Goal: Transaction & Acquisition: Download file/media

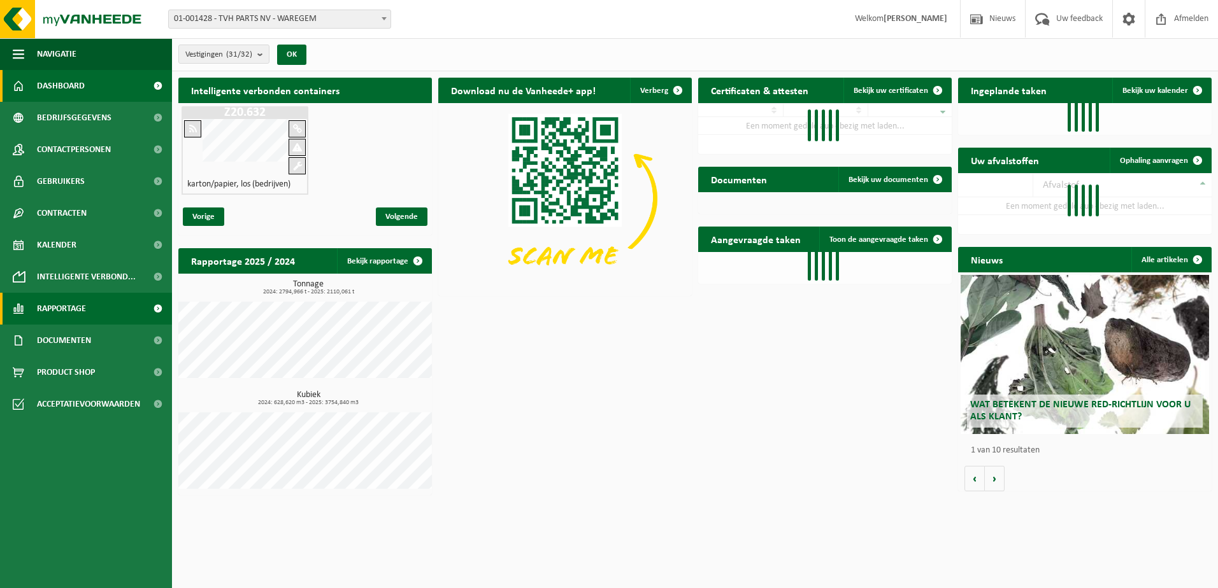
click at [78, 315] on span "Rapportage" at bounding box center [61, 309] width 49 height 32
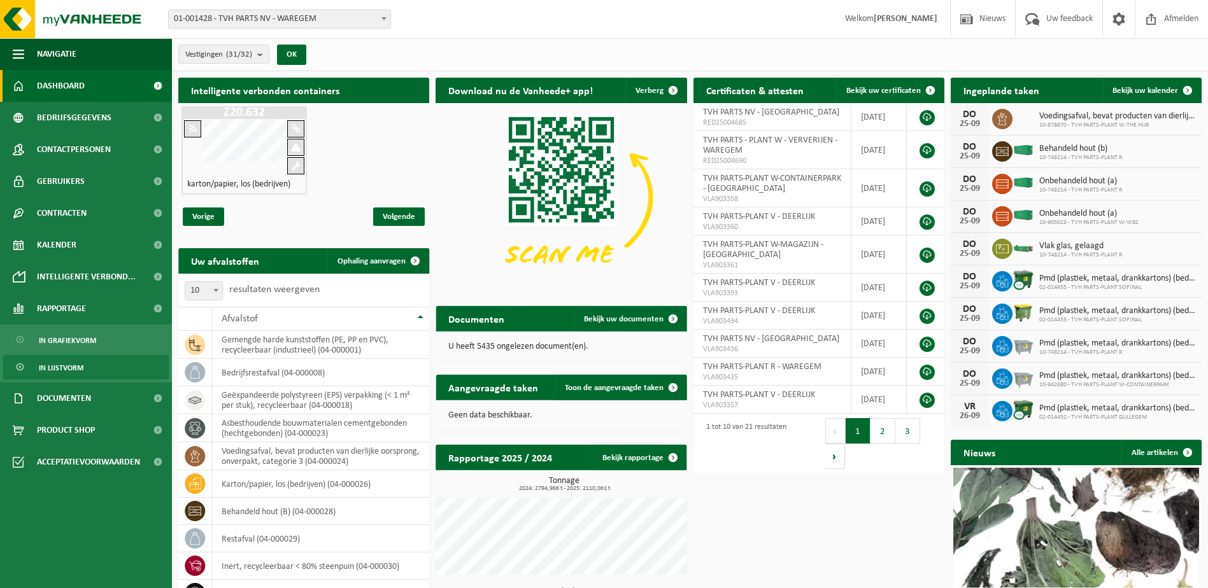
click at [72, 374] on span "In lijstvorm" at bounding box center [61, 368] width 45 height 24
click at [72, 368] on span "In lijstvorm" at bounding box center [61, 368] width 45 height 24
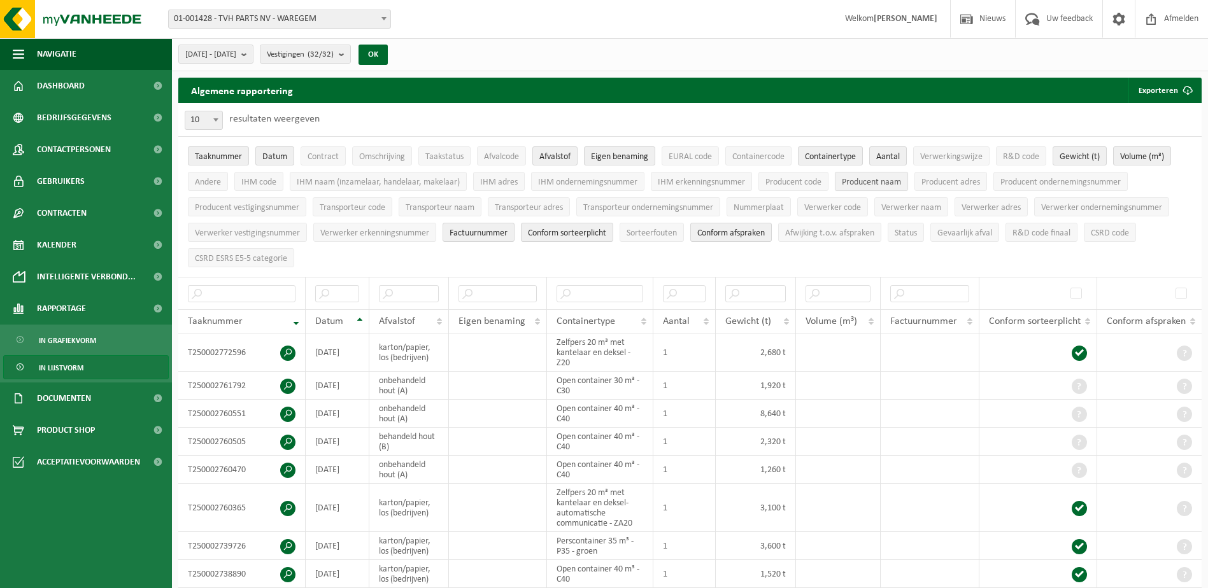
click at [863, 179] on span "Producent naam" at bounding box center [871, 183] width 59 height 10
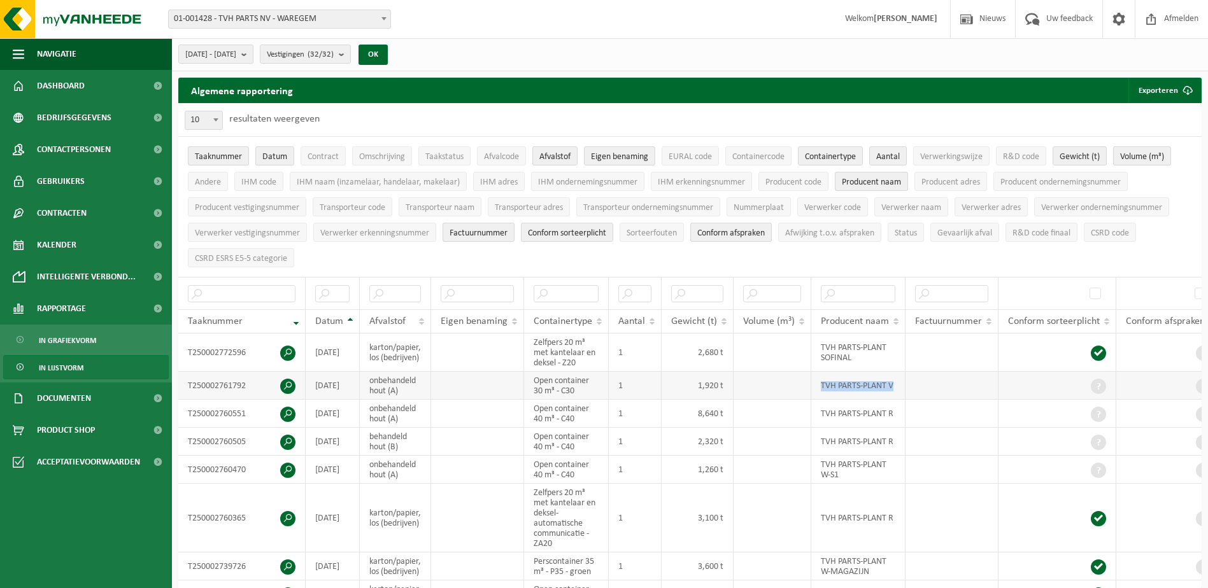
drag, startPoint x: 816, startPoint y: 383, endPoint x: 896, endPoint y: 388, distance: 80.4
click at [896, 388] on td "TVH PARTS-PLANT V" at bounding box center [858, 386] width 94 height 28
copy td "TVH PARTS-PLANT V"
click at [856, 294] on input "text" at bounding box center [858, 293] width 75 height 17
paste input "TVH PARTS-PLANT V"
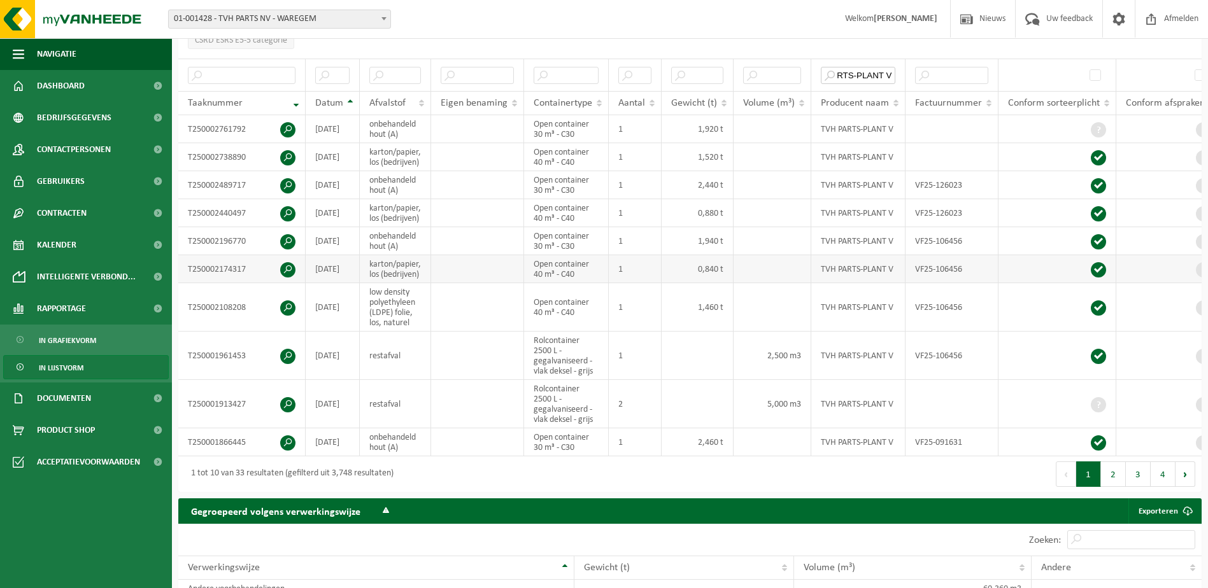
scroll to position [255, 0]
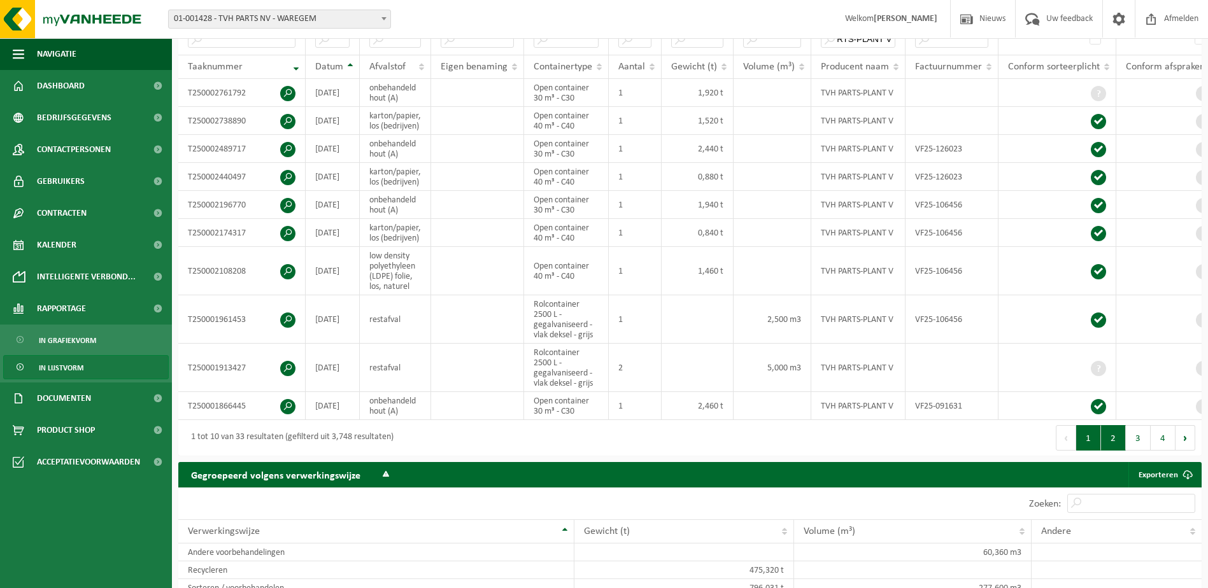
click at [1110, 451] on button "2" at bounding box center [1113, 437] width 25 height 25
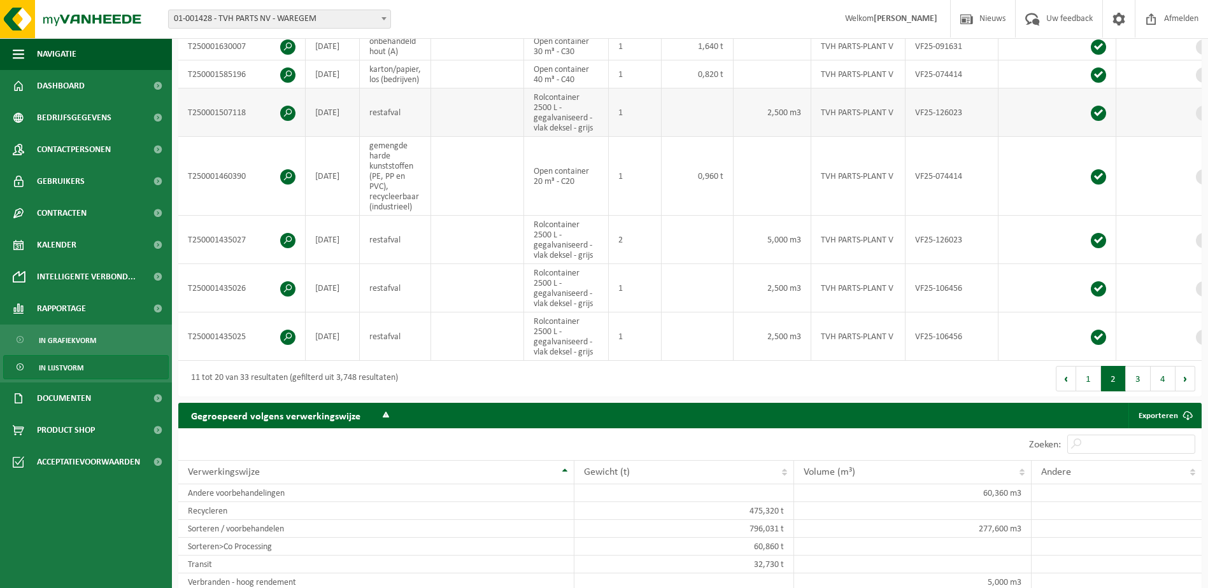
scroll to position [446, 0]
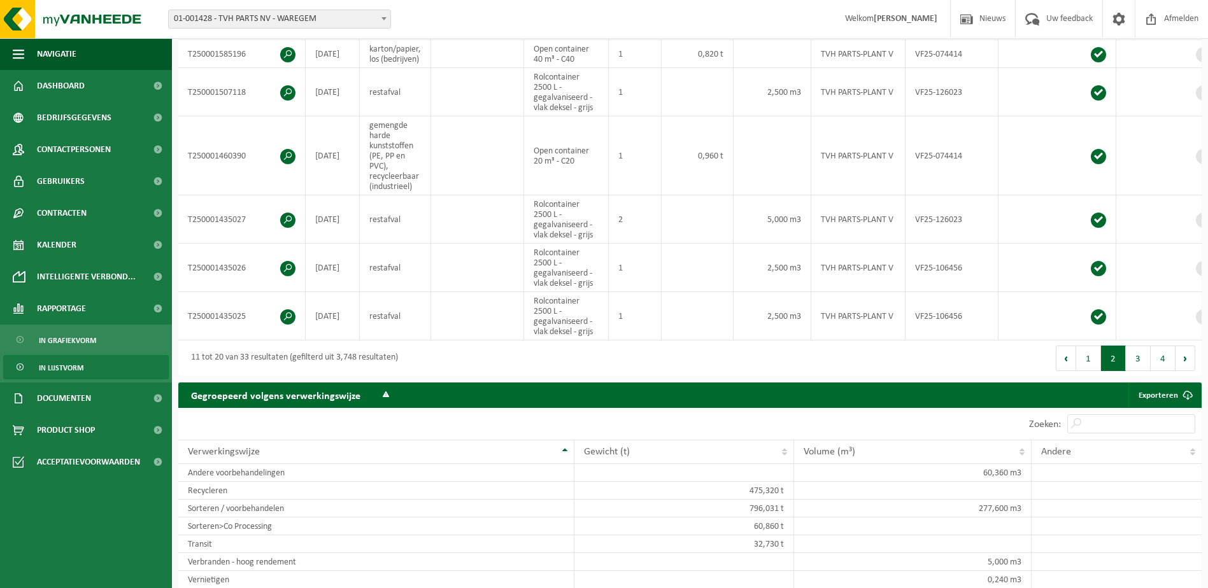
click at [1136, 371] on button "3" at bounding box center [1138, 358] width 25 height 25
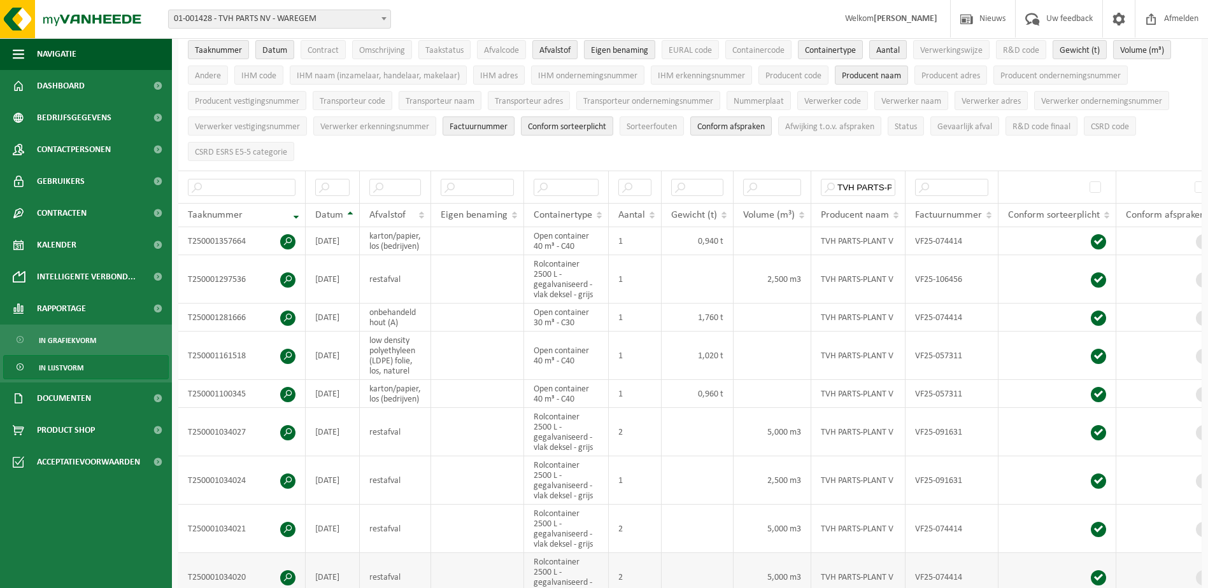
scroll to position [103, 0]
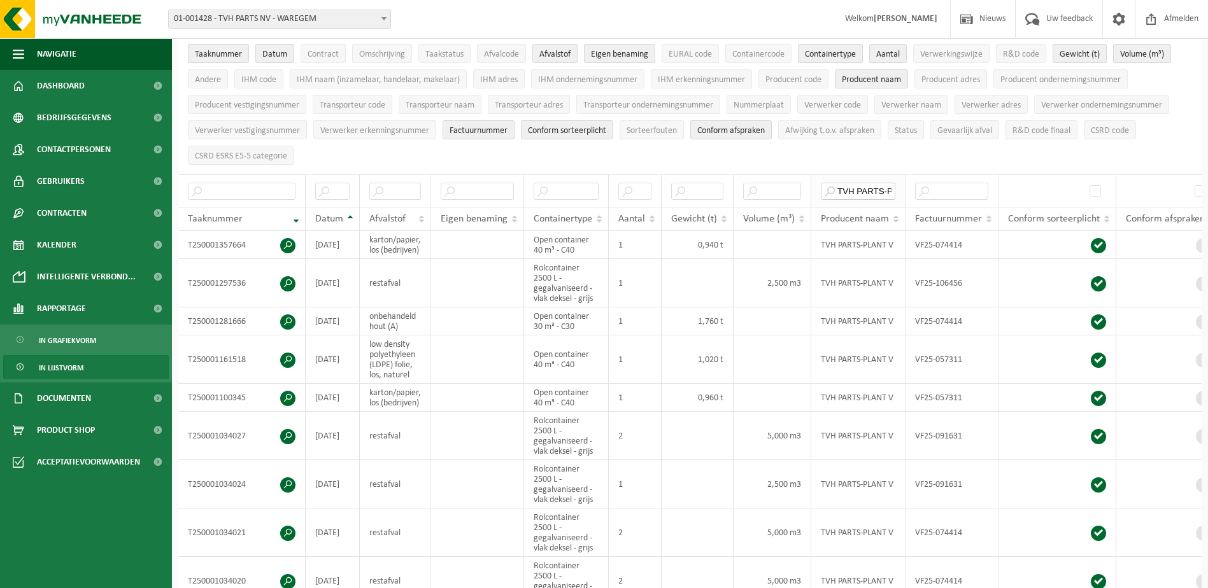
click at [884, 186] on input "TVH PARTS-PLANT V" at bounding box center [858, 191] width 75 height 17
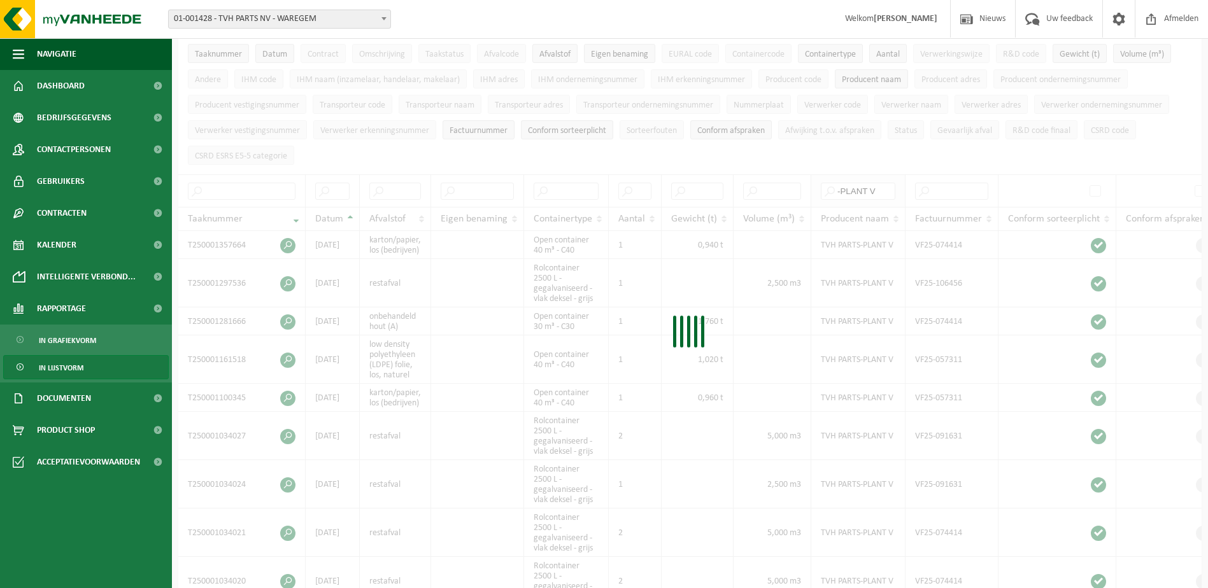
click at [883, 188] on div at bounding box center [689, 335] width 1023 height 669
click at [882, 188] on div at bounding box center [689, 335] width 1023 height 669
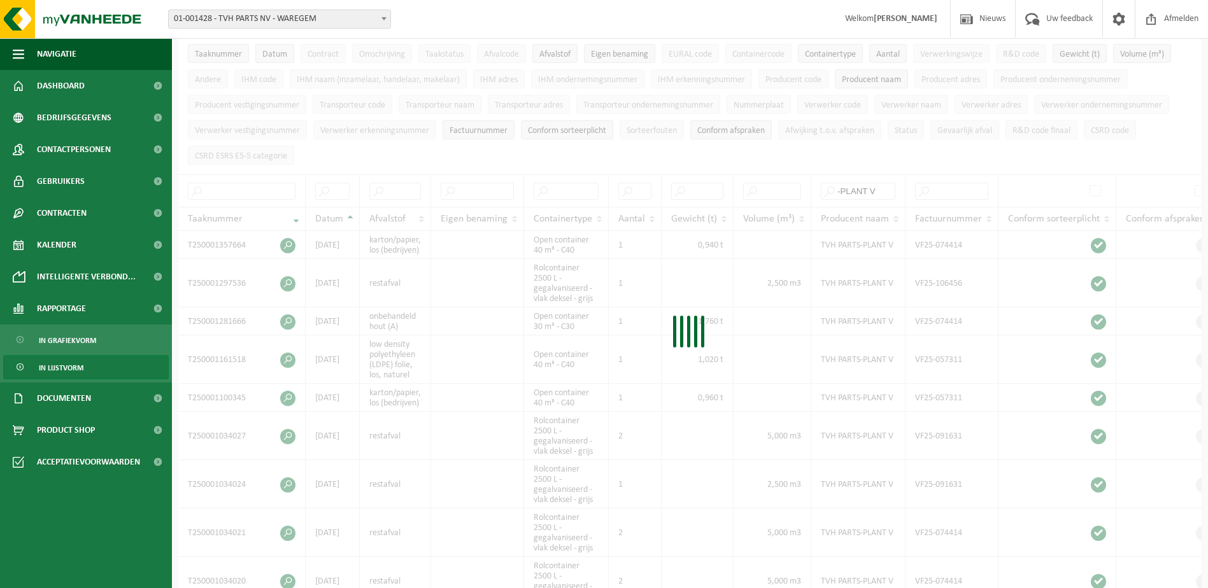
click at [882, 188] on div at bounding box center [689, 335] width 1023 height 669
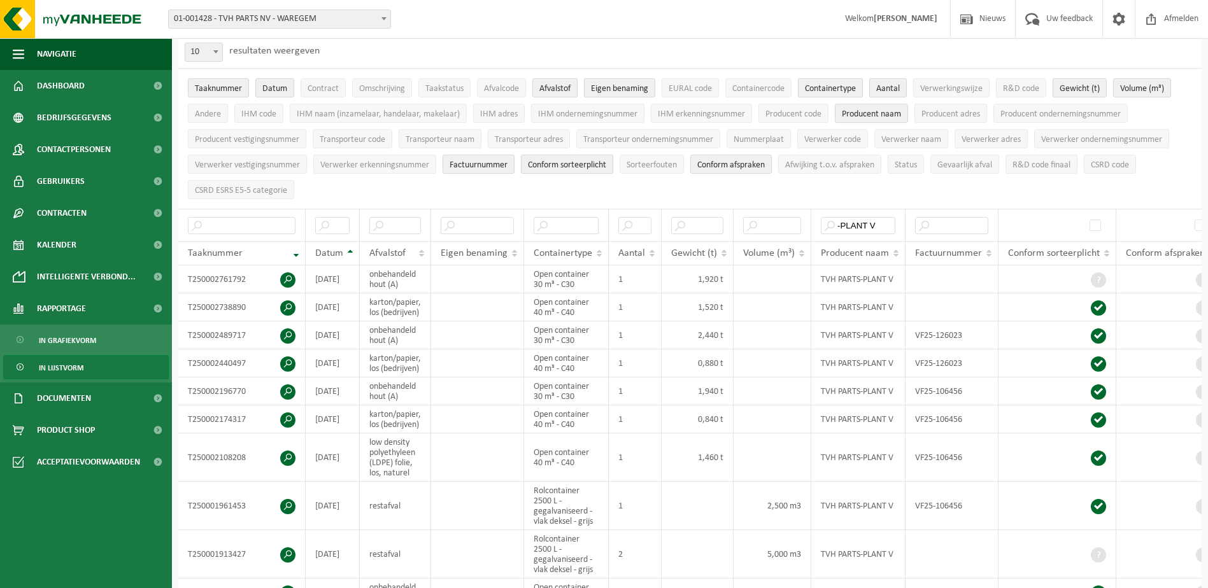
scroll to position [39, 0]
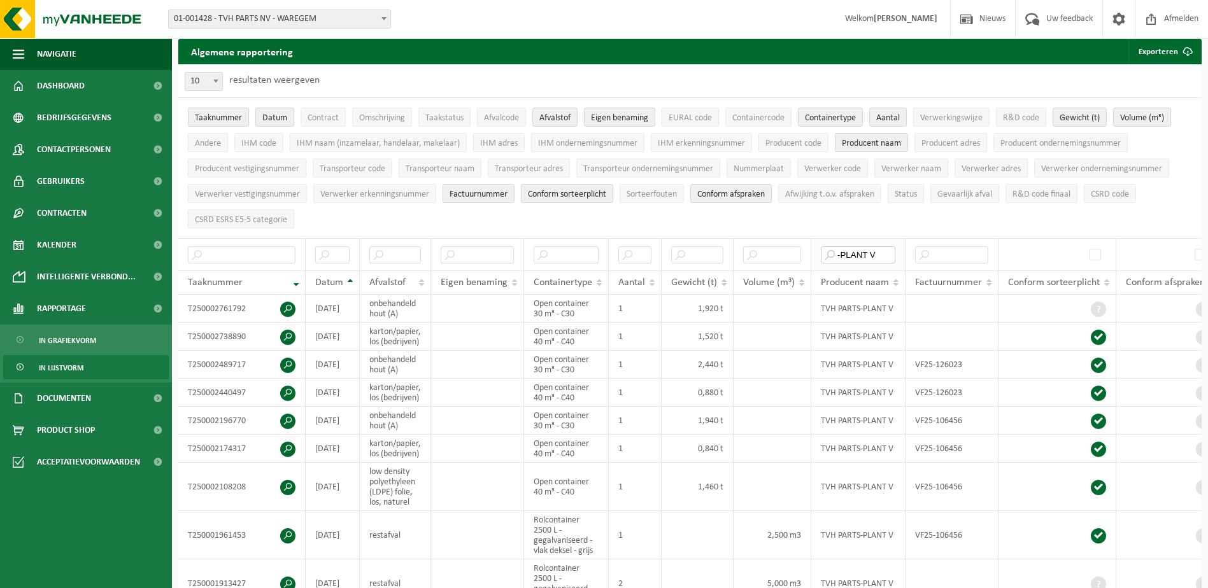
click at [880, 250] on input "-PLANT V" at bounding box center [858, 254] width 75 height 17
type input "-"
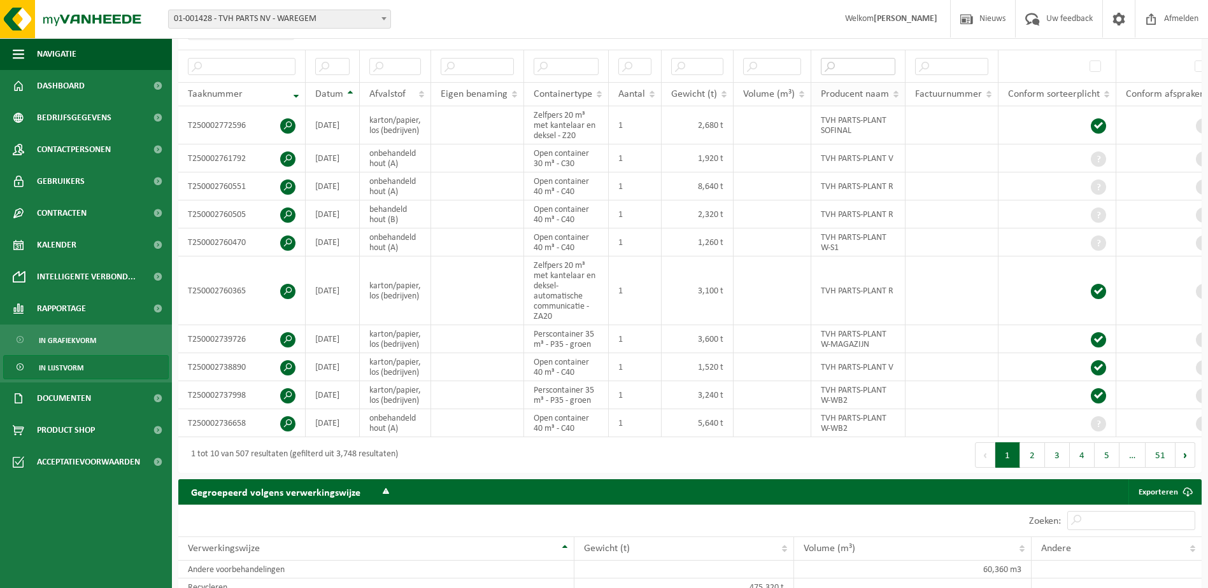
scroll to position [230, 0]
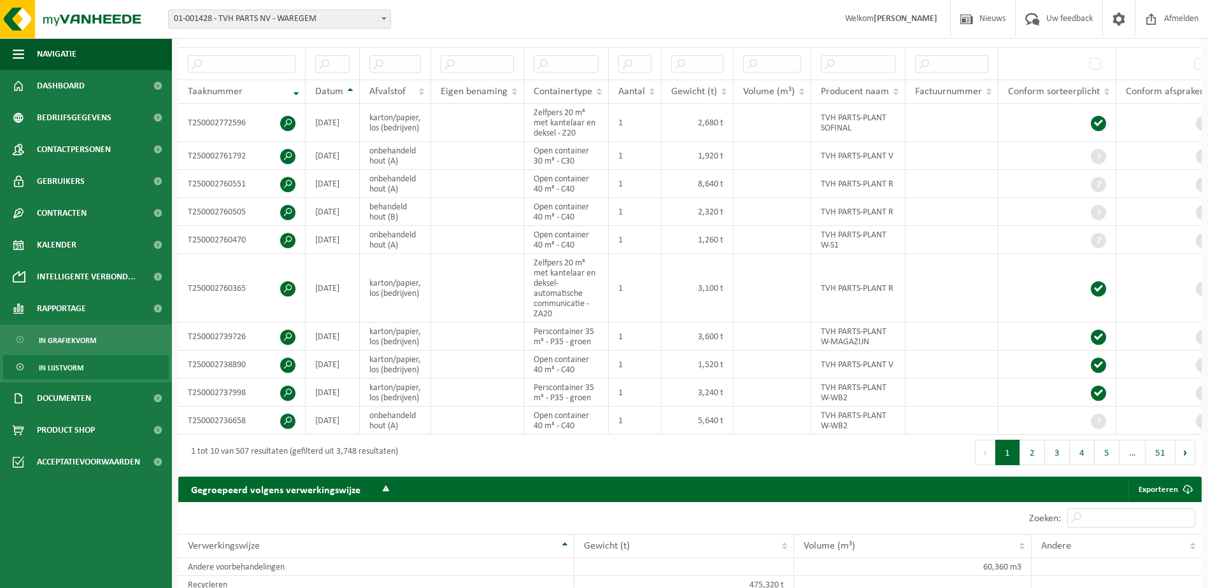
click at [1030, 466] on button "2" at bounding box center [1032, 452] width 25 height 25
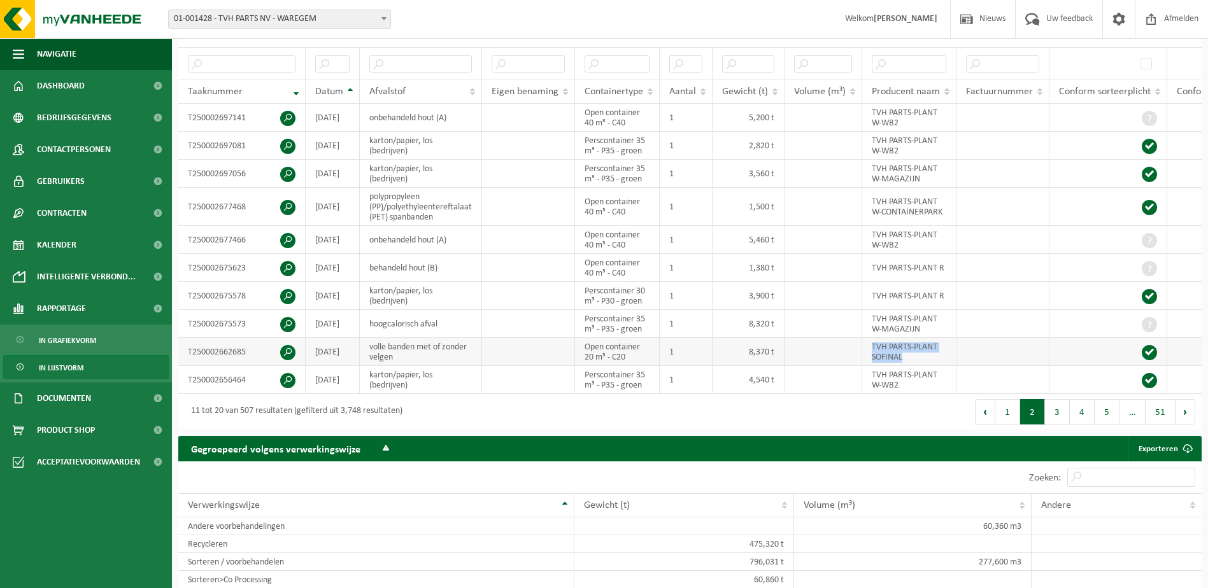
drag, startPoint x: 871, startPoint y: 342, endPoint x: 935, endPoint y: 355, distance: 65.6
click at [935, 355] on td "TVH PARTS-PLANT SOFINAL" at bounding box center [909, 352] width 94 height 28
copy td "TVH PARTS-PLANT SOFINAL"
click at [913, 59] on input "text" at bounding box center [909, 63] width 75 height 17
paste input "TVH PARTS-PLANT SOFINAL"
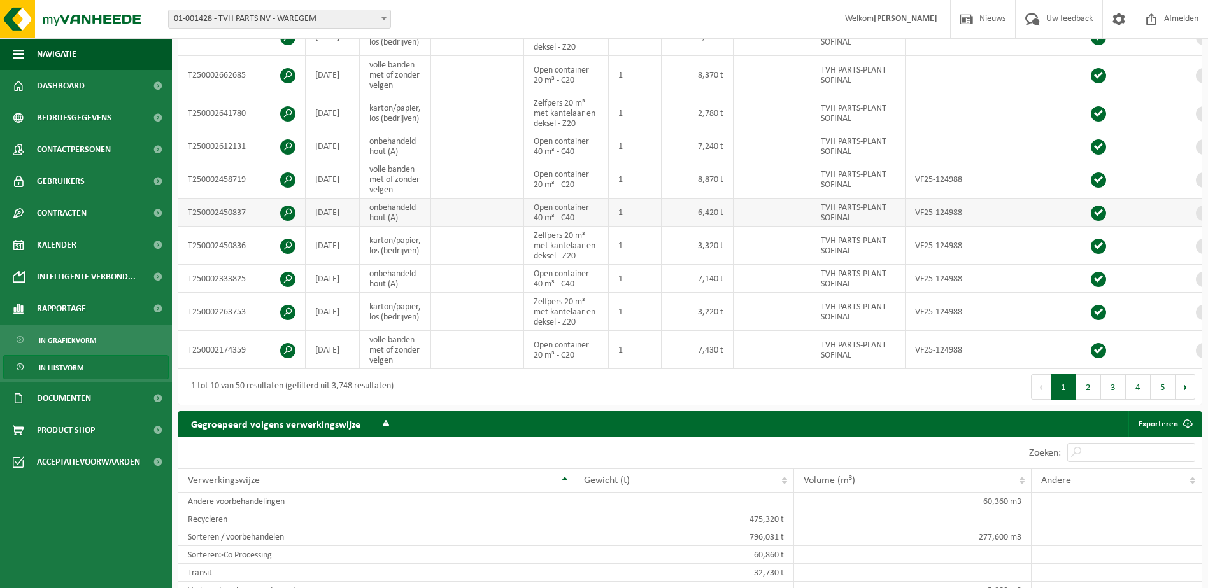
scroll to position [294, 0]
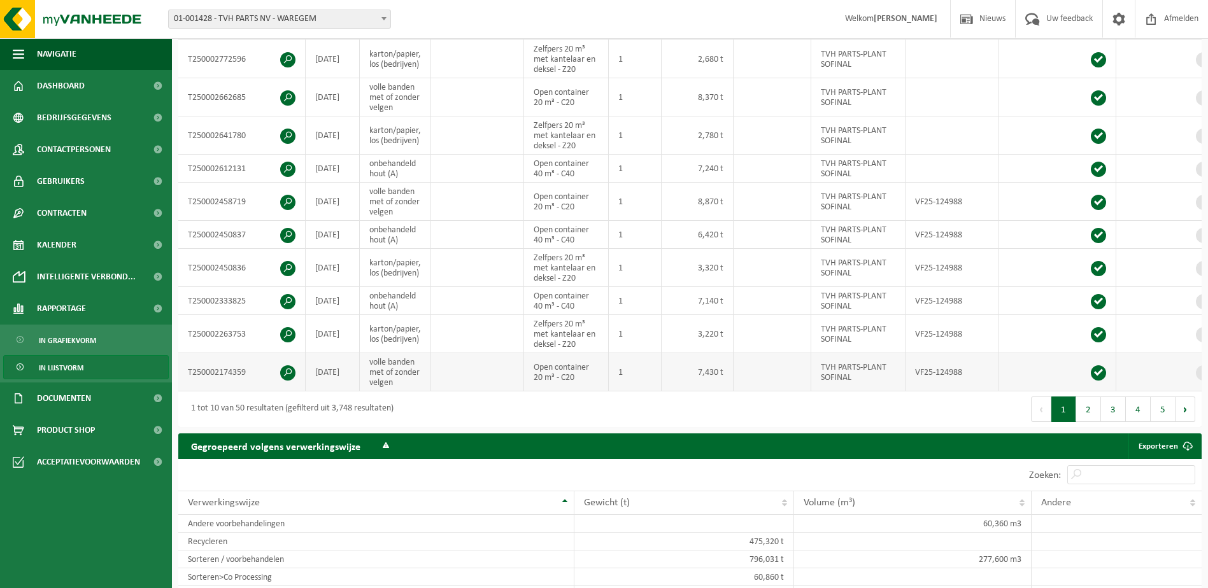
type input "TVH PARTS-PLANT SOFINAL"
drag, startPoint x: 364, startPoint y: 359, endPoint x: 425, endPoint y: 381, distance: 65.3
click at [425, 381] on td "volle banden met of zonder velgen" at bounding box center [395, 372] width 71 height 38
copy td "volle banden met of zonder velgen"
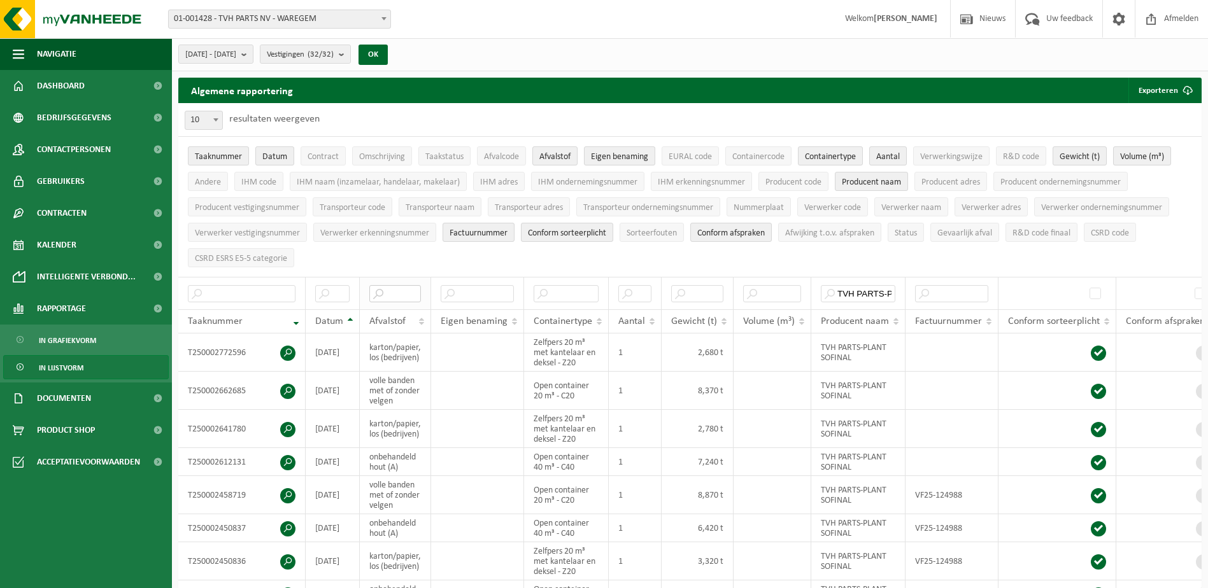
click at [401, 295] on input "text" at bounding box center [395, 293] width 52 height 17
paste input "volle banden met of zonder velgen"
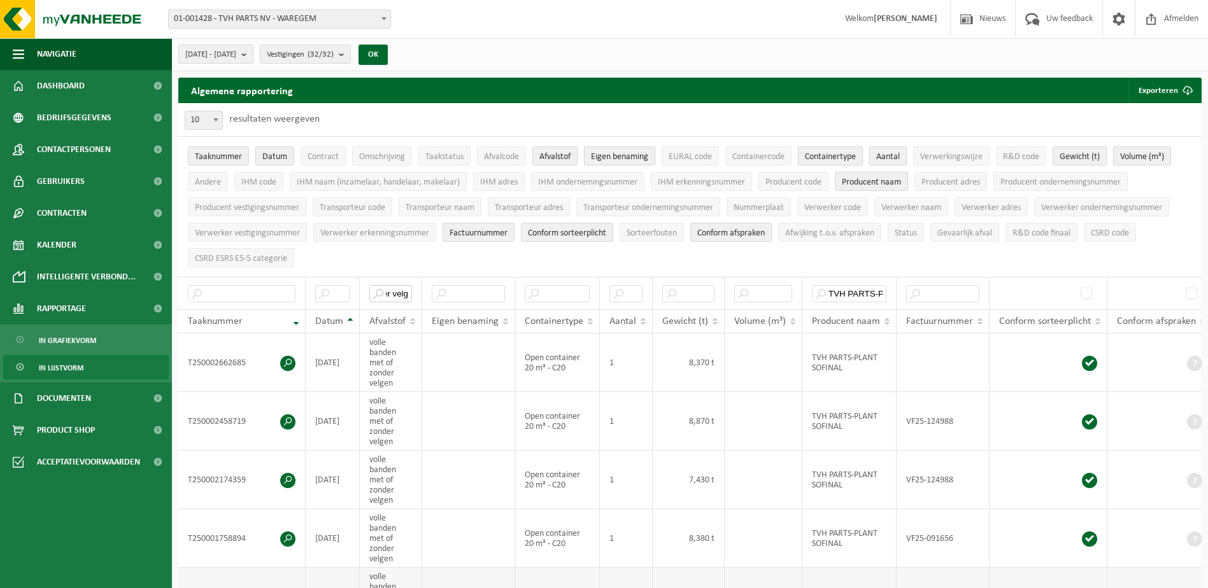
type input "volle banden met of zonder velgen"
click at [74, 85] on span "Dashboard" at bounding box center [61, 86] width 48 height 32
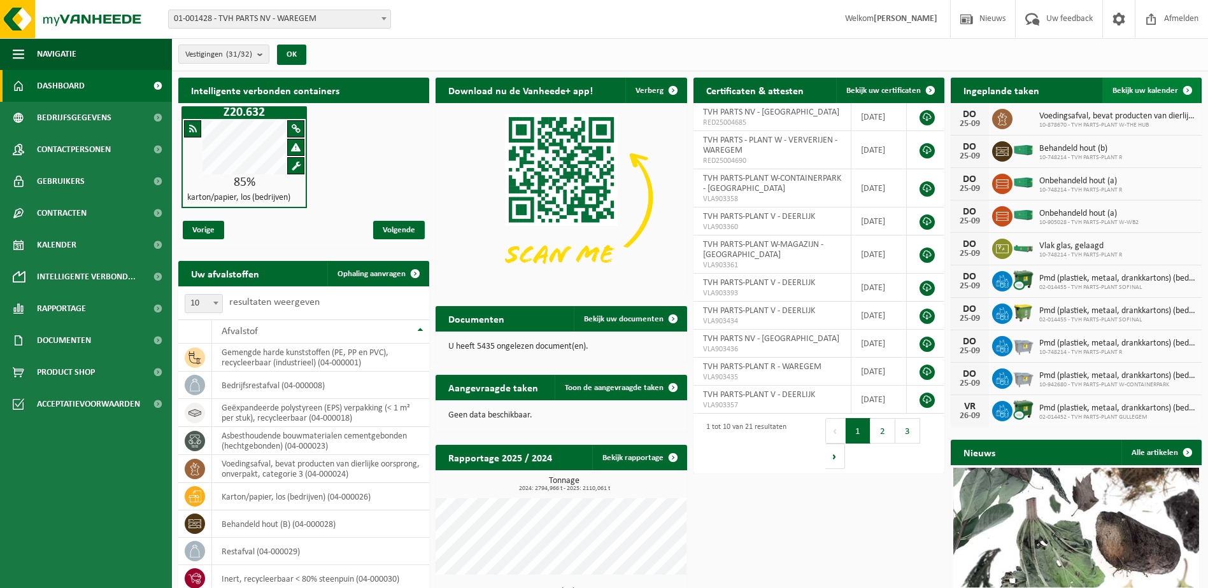
click at [1187, 89] on span at bounding box center [1187, 90] width 25 height 25
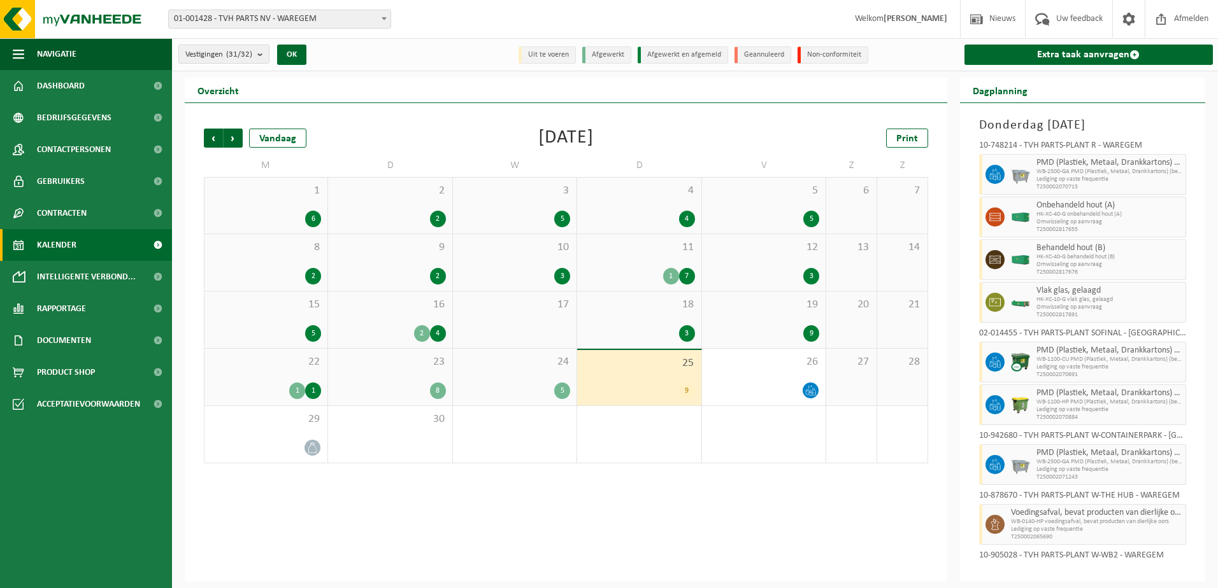
scroll to position [44, 0]
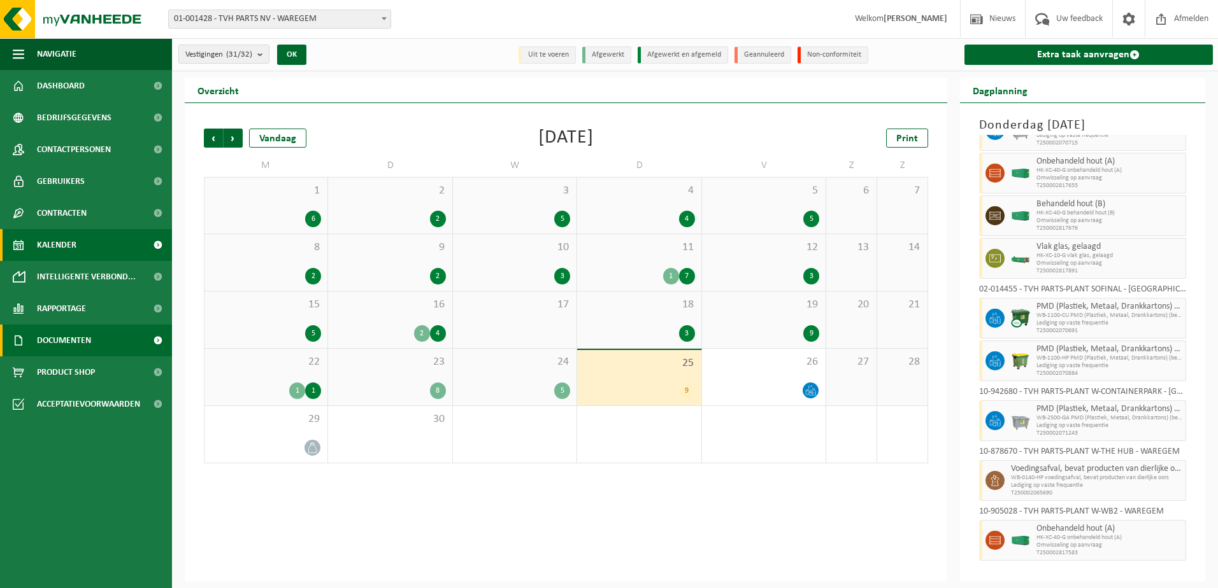
click at [53, 331] on span "Documenten" at bounding box center [64, 341] width 54 height 32
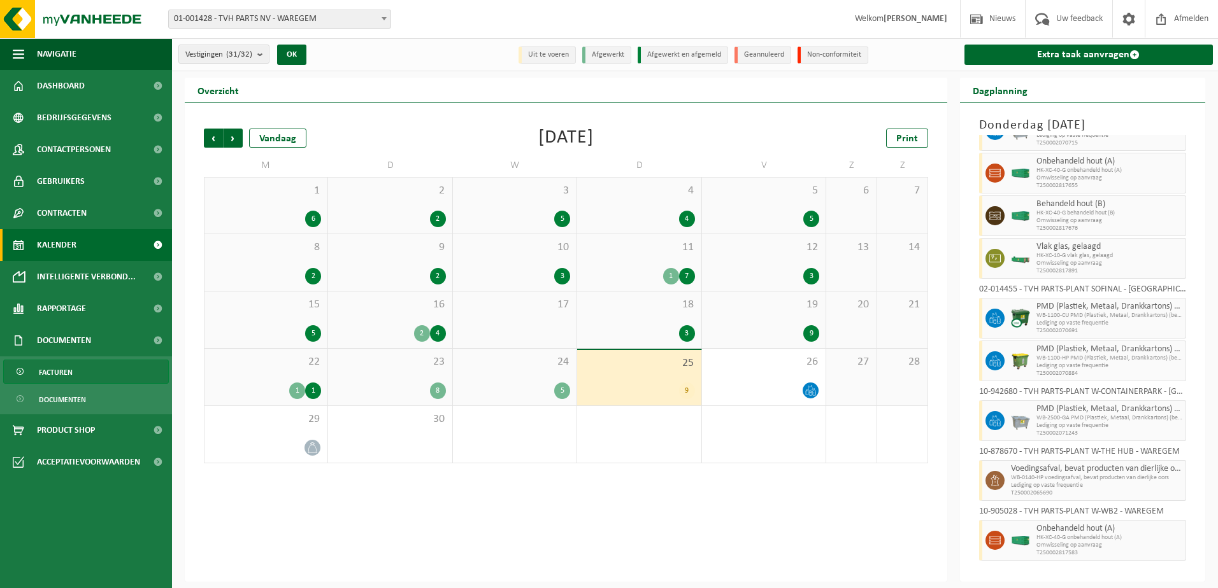
click at [50, 373] on span "Facturen" at bounding box center [56, 372] width 34 height 24
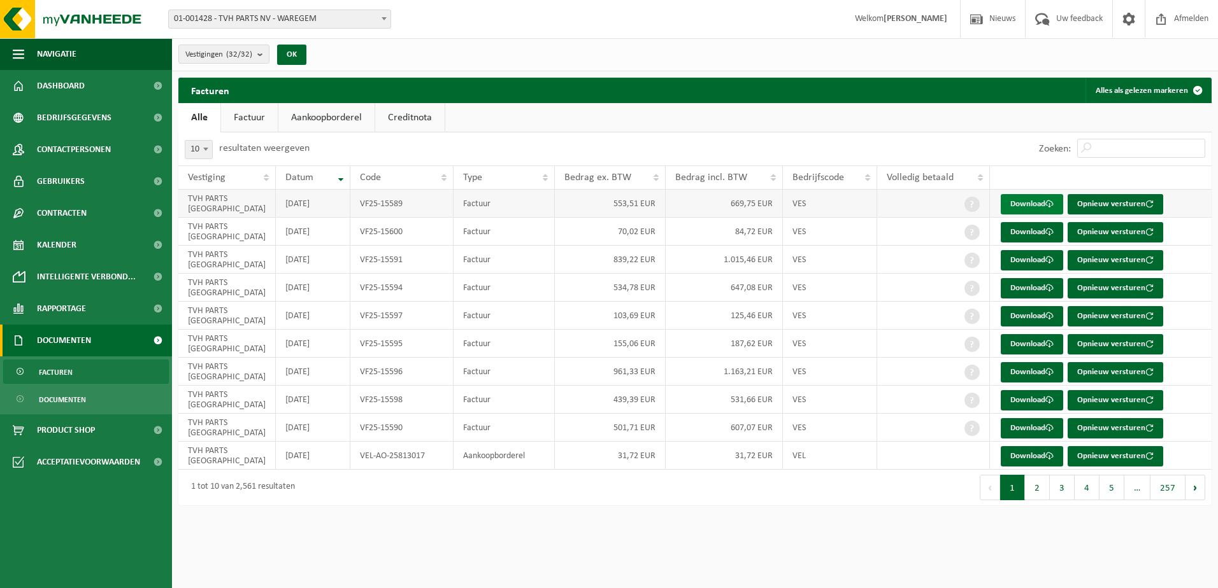
click at [1023, 202] on link "Download" at bounding box center [1031, 204] width 62 height 20
click at [1039, 257] on link "Download" at bounding box center [1031, 260] width 62 height 20
click at [1025, 290] on link "Download" at bounding box center [1031, 288] width 62 height 20
click at [1022, 374] on link "Download" at bounding box center [1031, 372] width 62 height 20
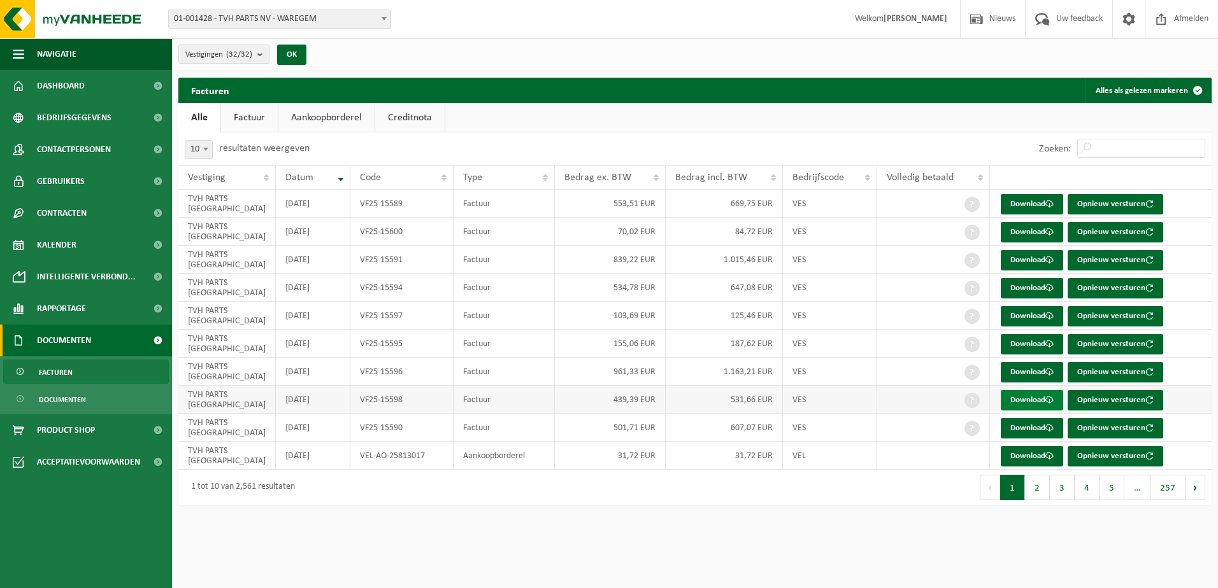
click at [1028, 398] on link "Download" at bounding box center [1031, 400] width 62 height 20
click at [1038, 478] on button "2" at bounding box center [1037, 487] width 25 height 25
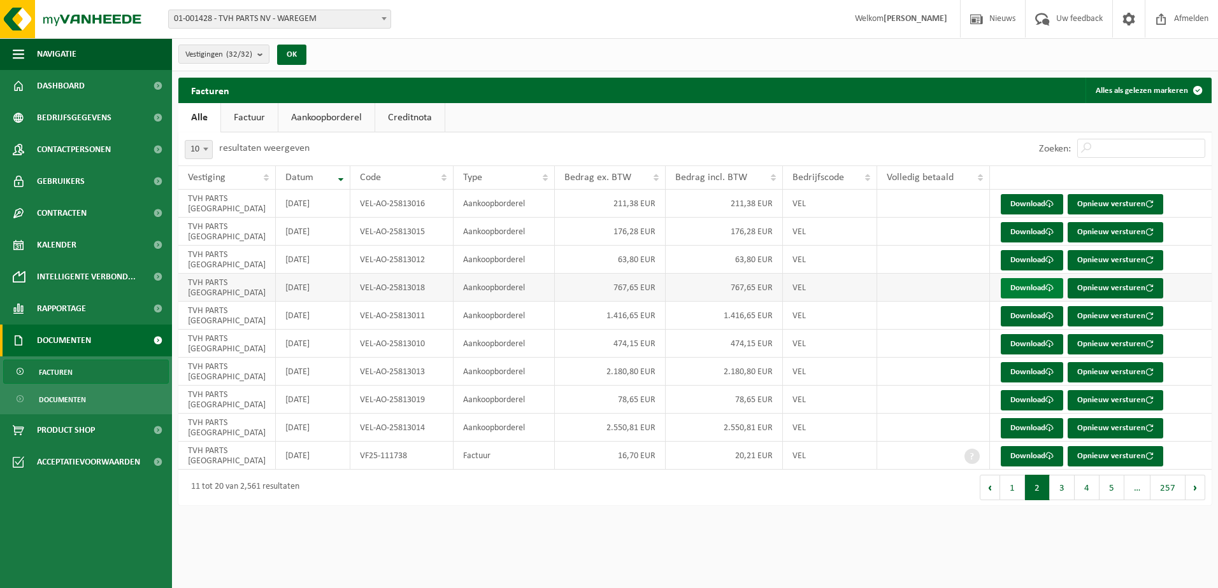
click at [1019, 290] on link "Download" at bounding box center [1031, 288] width 62 height 20
click at [1047, 371] on span at bounding box center [1049, 372] width 8 height 8
click at [1022, 423] on link "Download" at bounding box center [1031, 428] width 62 height 20
click at [1030, 286] on link "Download" at bounding box center [1031, 288] width 62 height 20
click at [1064, 492] on button "3" at bounding box center [1062, 487] width 25 height 25
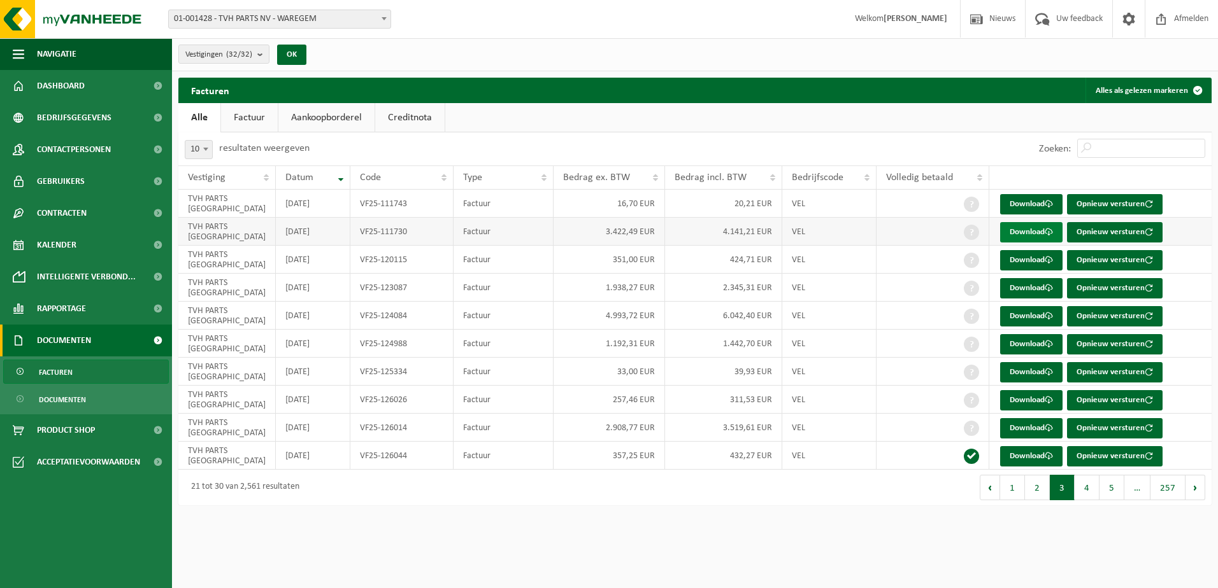
click at [1027, 227] on link "Download" at bounding box center [1031, 232] width 62 height 20
click at [62, 302] on span "Rapportage" at bounding box center [61, 309] width 49 height 32
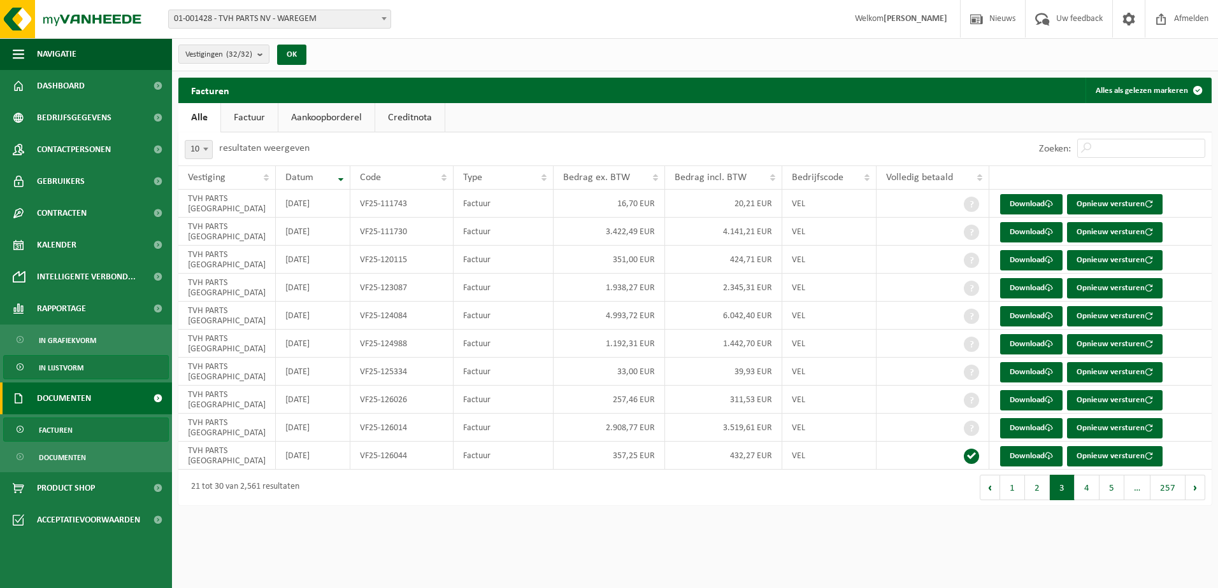
click at [66, 366] on span "In lijstvorm" at bounding box center [61, 368] width 45 height 24
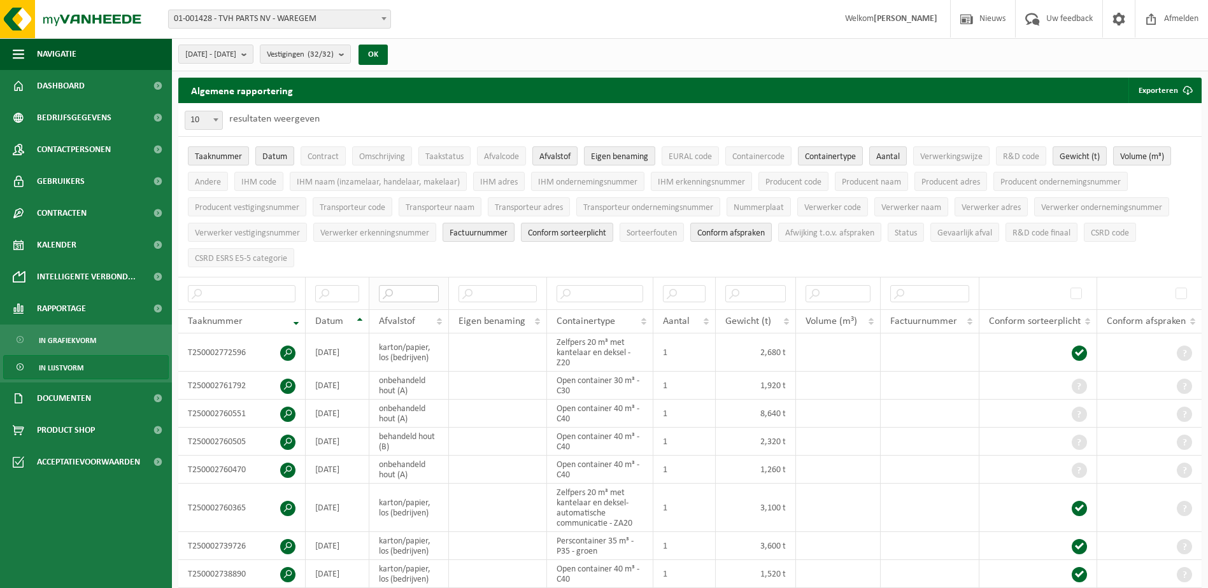
click at [411, 285] on input "text" at bounding box center [409, 293] width 60 height 17
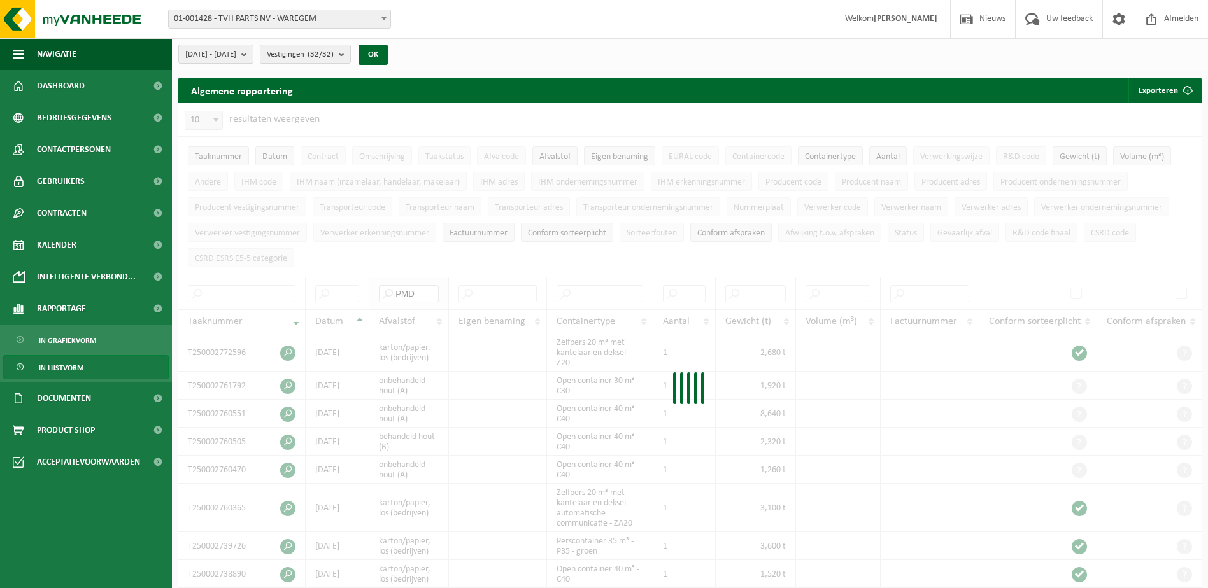
type input "PMD"
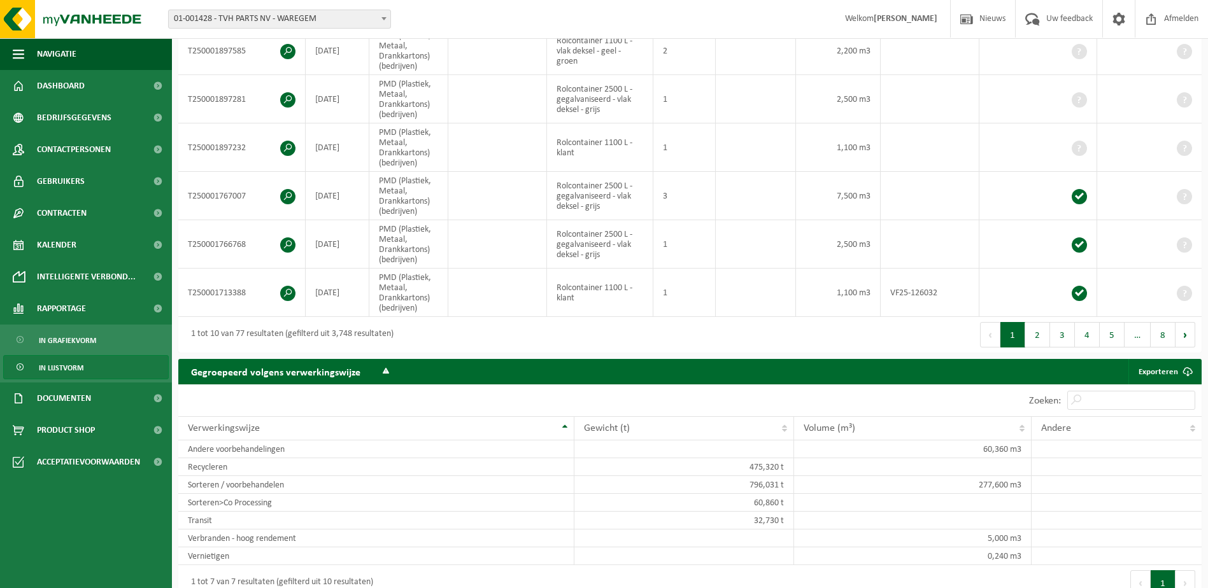
scroll to position [509, 0]
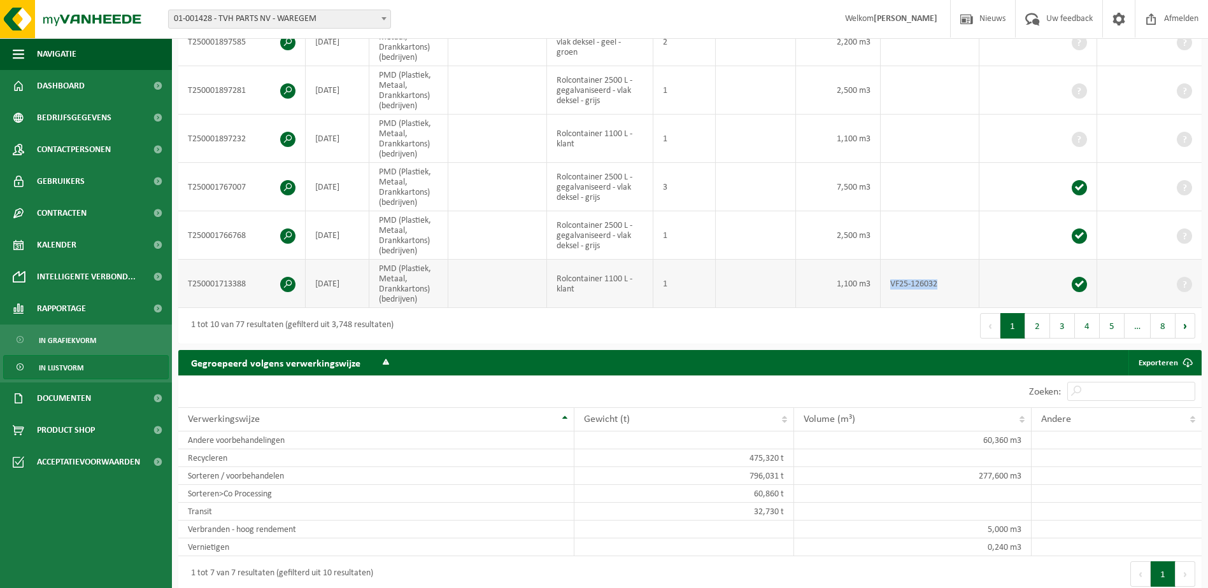
drag, startPoint x: 885, startPoint y: 274, endPoint x: 944, endPoint y: 282, distance: 59.1
click at [944, 282] on td "VF25-126032" at bounding box center [930, 284] width 99 height 48
copy td "VF25-126032"
click at [64, 399] on span "Documenten" at bounding box center [64, 399] width 54 height 32
click at [56, 430] on span "Facturen" at bounding box center [56, 430] width 34 height 24
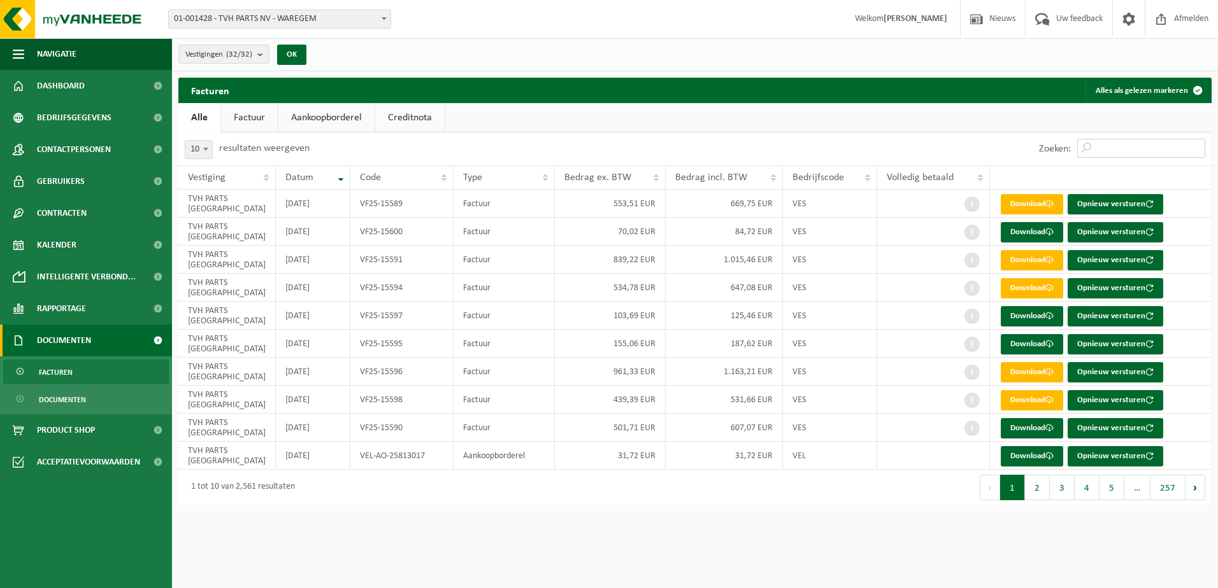
click at [1142, 152] on input "Zoeken:" at bounding box center [1141, 148] width 128 height 19
paste input "VF25-126032"
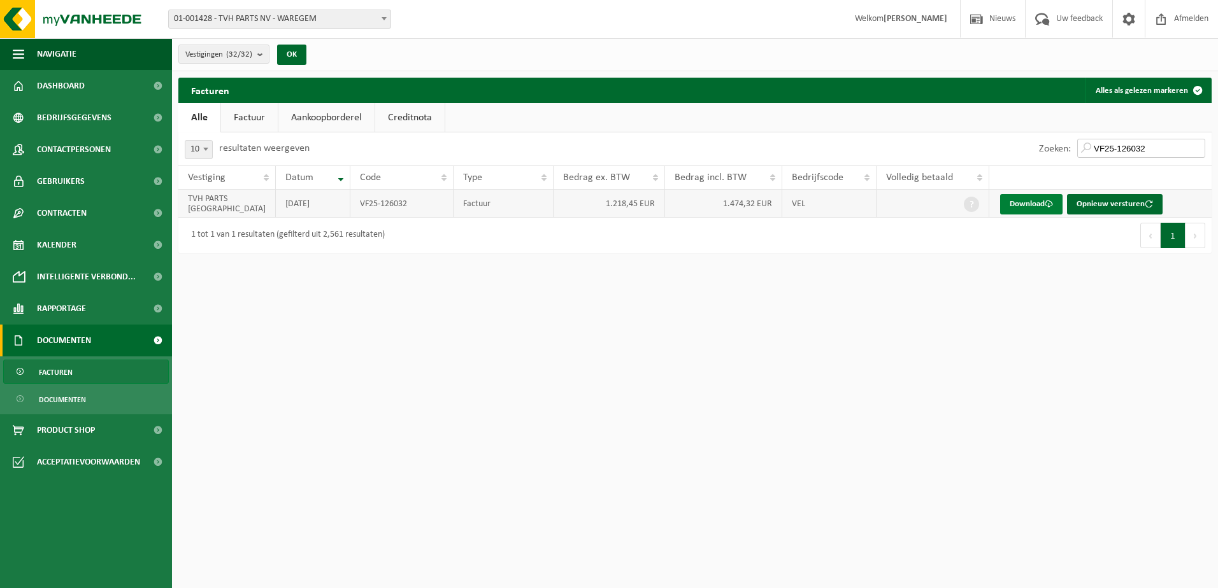
type input "VF25-126032"
click at [1020, 204] on link "Download" at bounding box center [1031, 204] width 62 height 20
click at [71, 317] on span "Rapportage" at bounding box center [61, 309] width 49 height 32
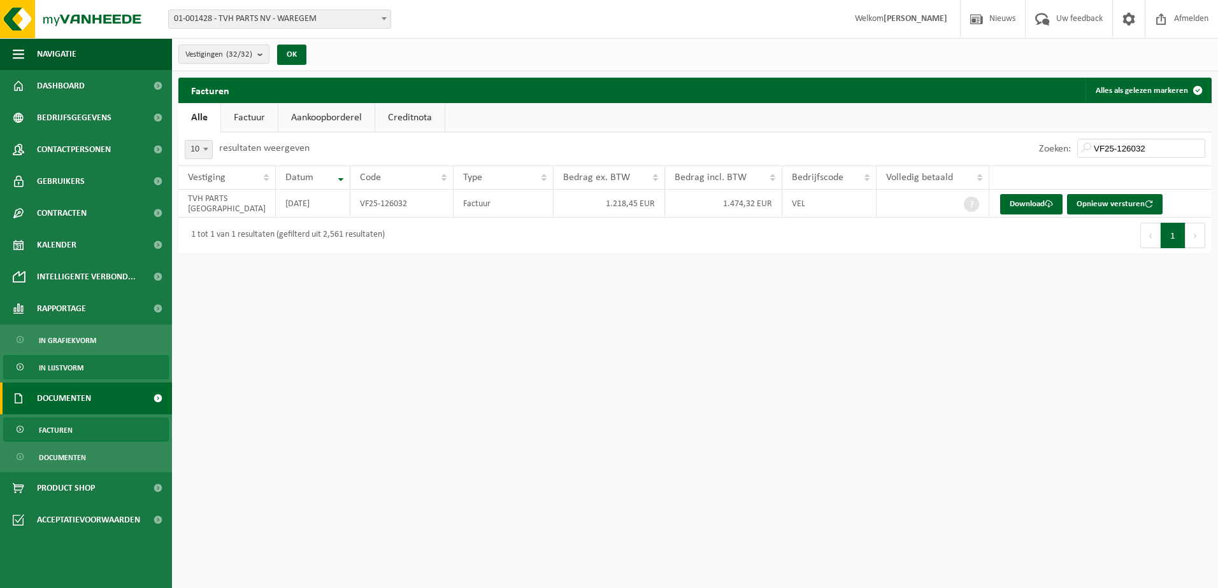
click at [65, 364] on span "In lijstvorm" at bounding box center [61, 368] width 45 height 24
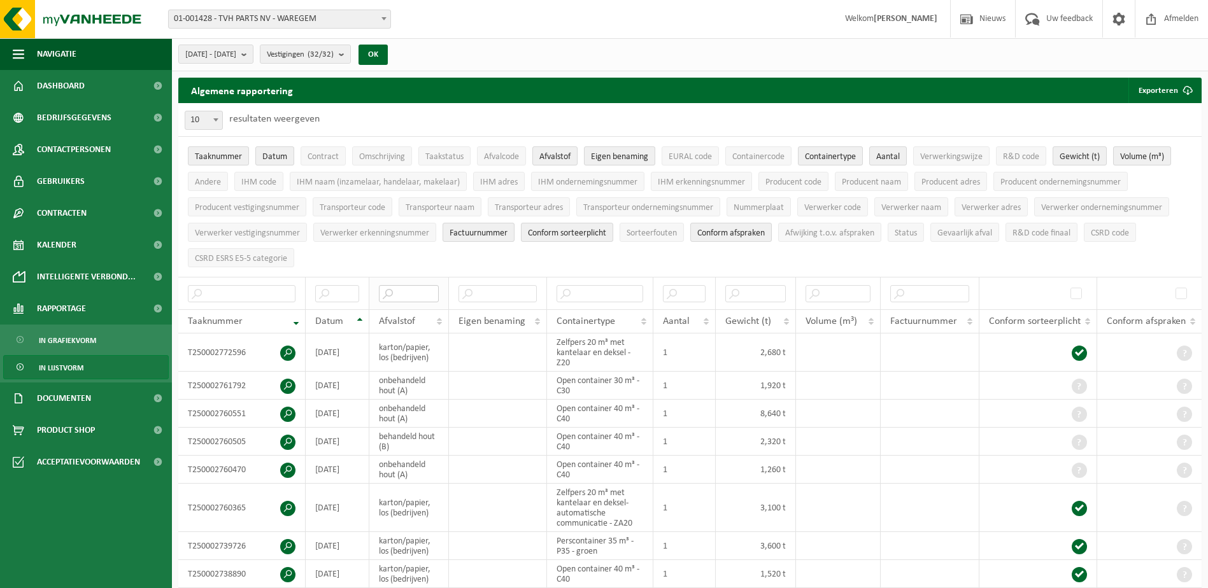
click at [418, 292] on input "text" at bounding box center [409, 293] width 60 height 17
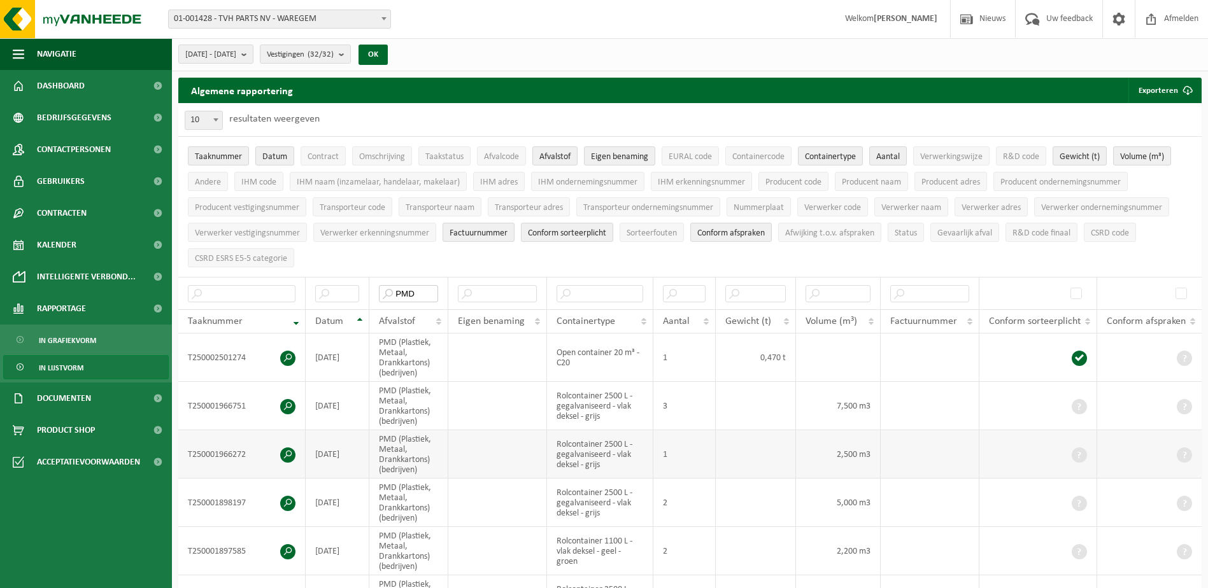
scroll to position [64, 0]
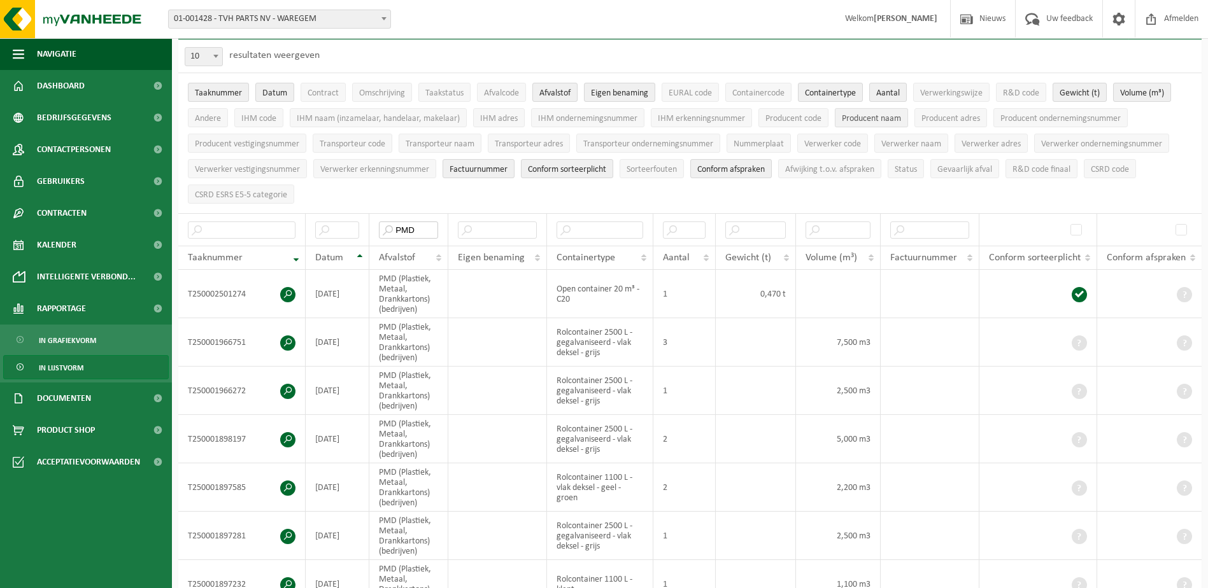
type input "PMD"
click at [871, 123] on span "Producent naam" at bounding box center [871, 119] width 59 height 10
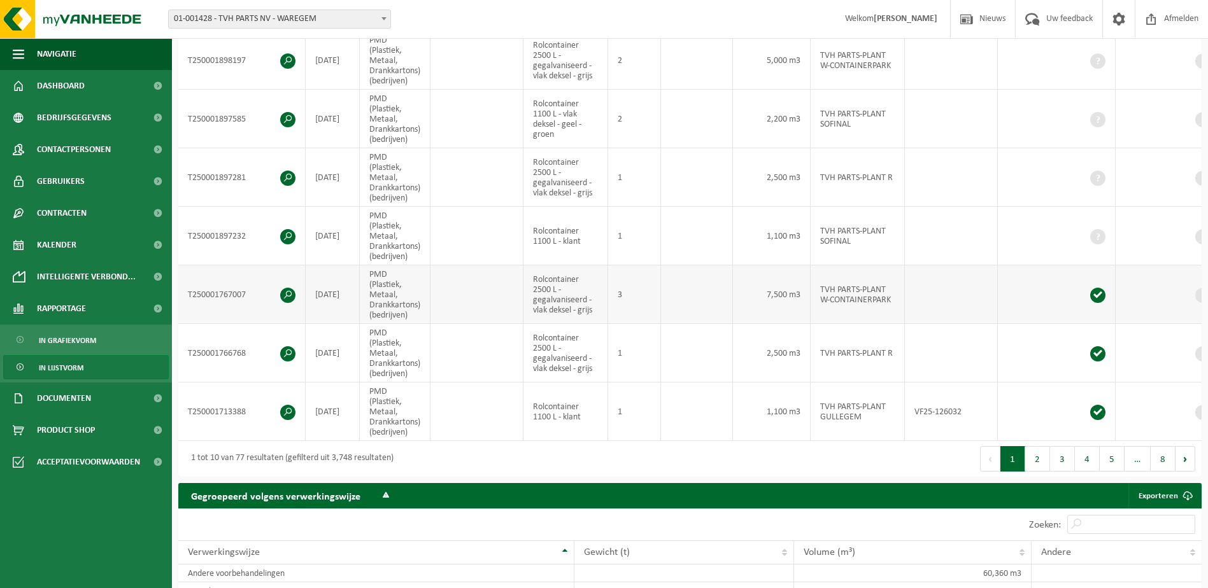
scroll to position [509, 0]
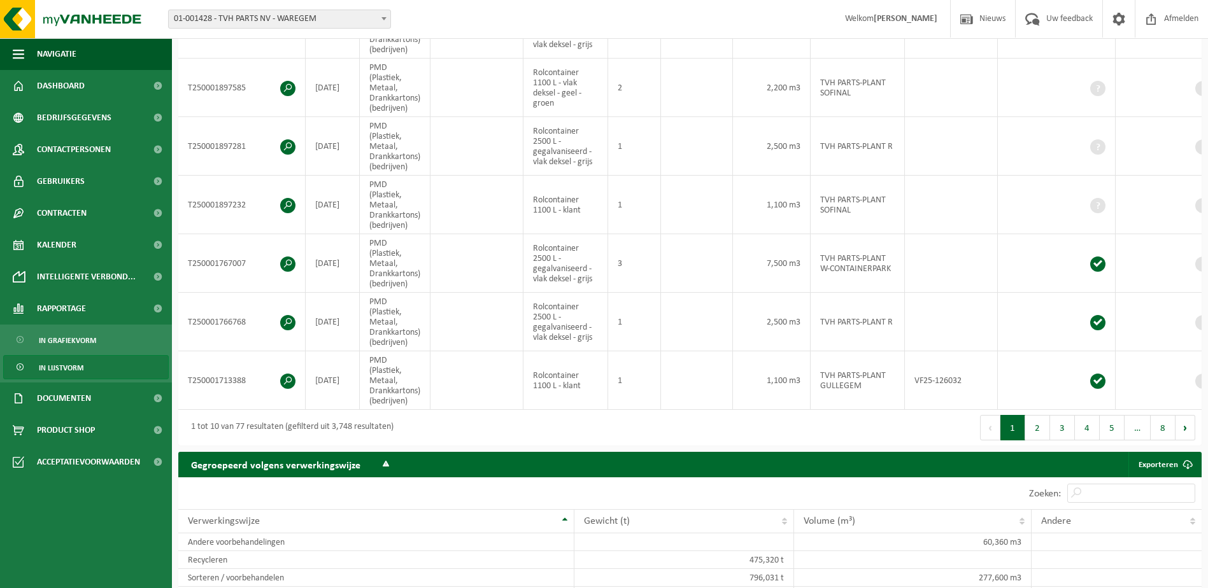
click at [1045, 434] on button "2" at bounding box center [1037, 427] width 25 height 25
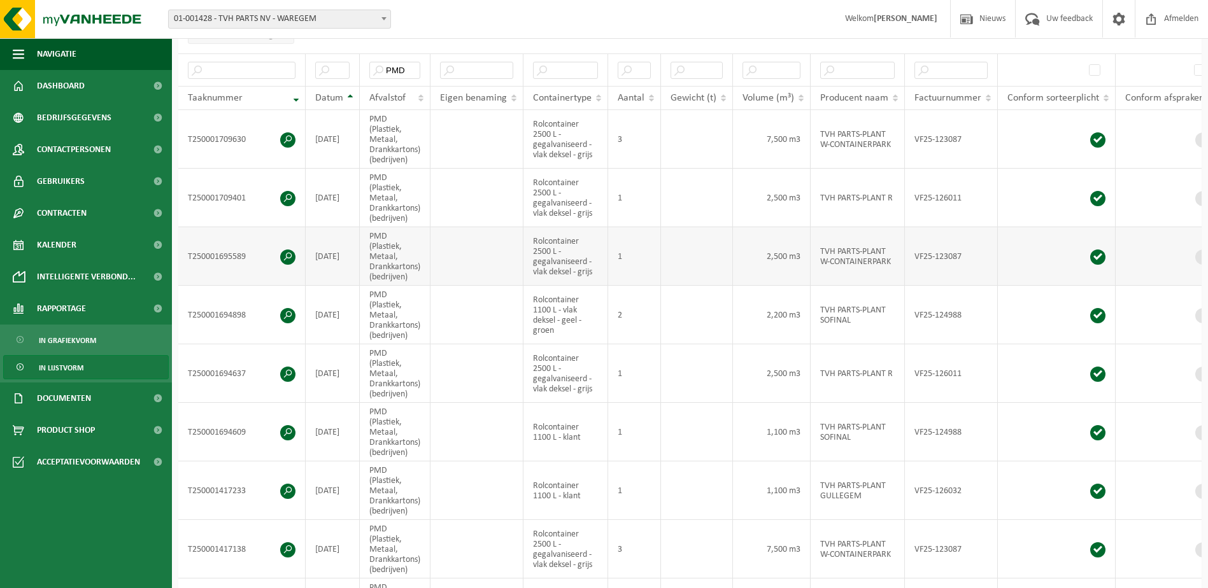
scroll to position [255, 0]
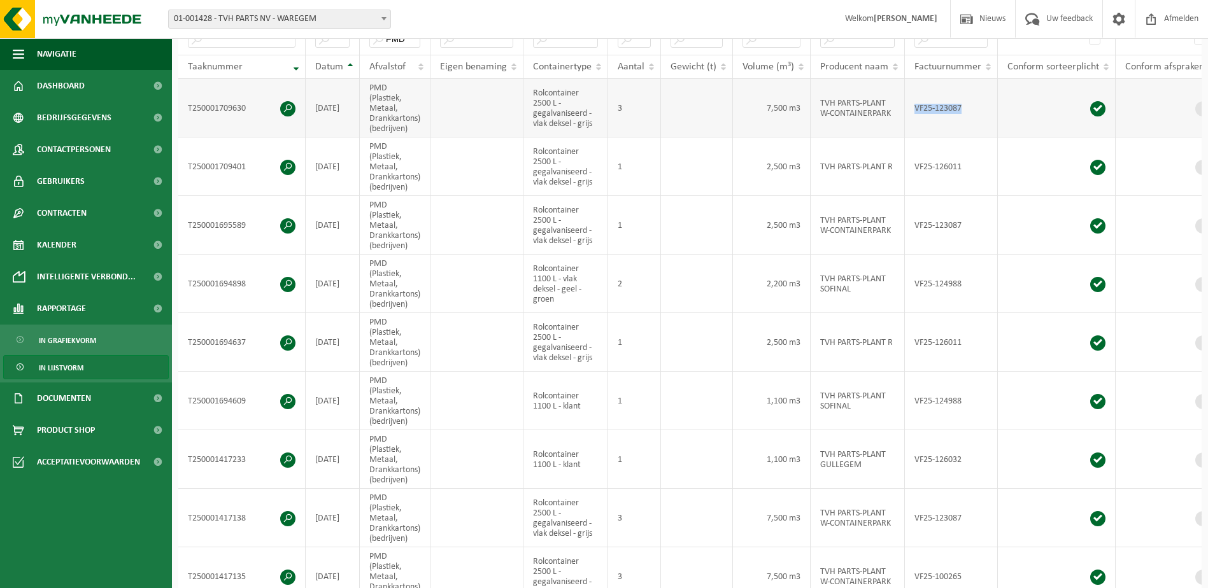
drag, startPoint x: 913, startPoint y: 102, endPoint x: 969, endPoint y: 103, distance: 56.7
click at [969, 103] on td "VF25-123087" at bounding box center [951, 108] width 93 height 59
copy td "VF25-123087"
click at [65, 401] on span "Documenten" at bounding box center [64, 399] width 54 height 32
click at [60, 432] on span "Facturen" at bounding box center [56, 430] width 34 height 24
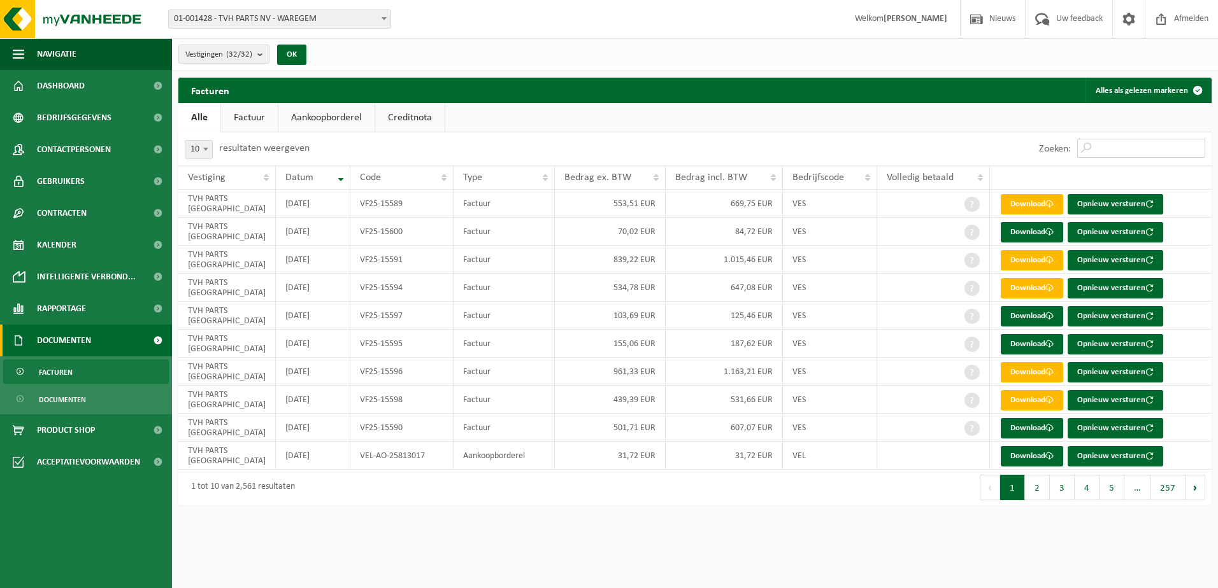
click at [1116, 145] on input "Zoeken:" at bounding box center [1141, 148] width 128 height 19
paste input "VF25-123087"
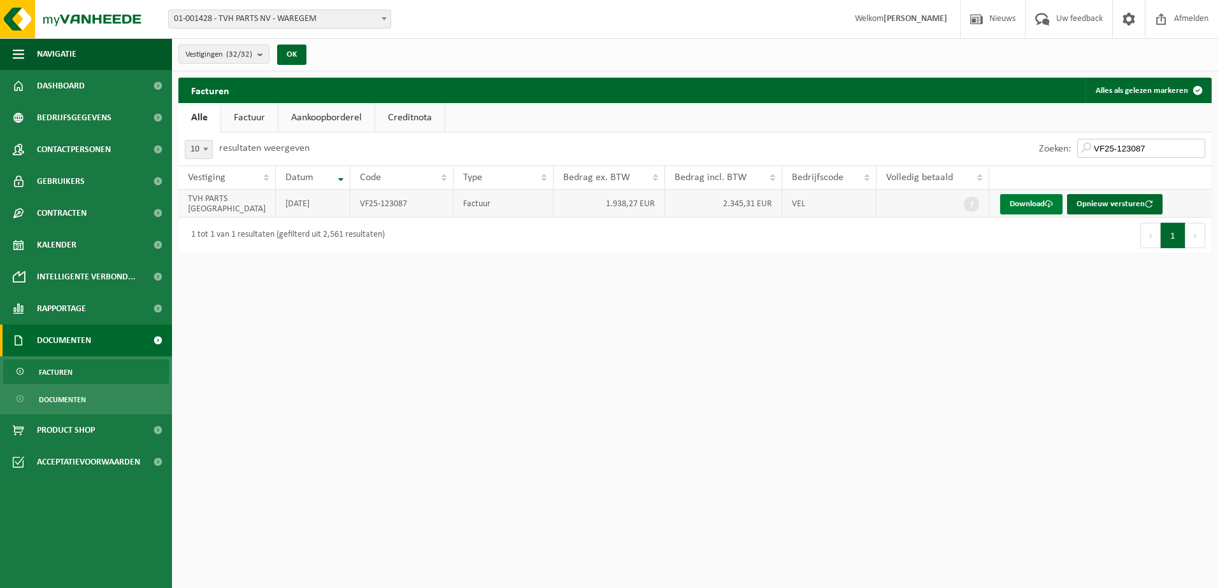
type input "VF25-123087"
click at [1035, 202] on link "Download" at bounding box center [1031, 204] width 62 height 20
click at [55, 302] on span "Rapportage" at bounding box center [61, 309] width 49 height 32
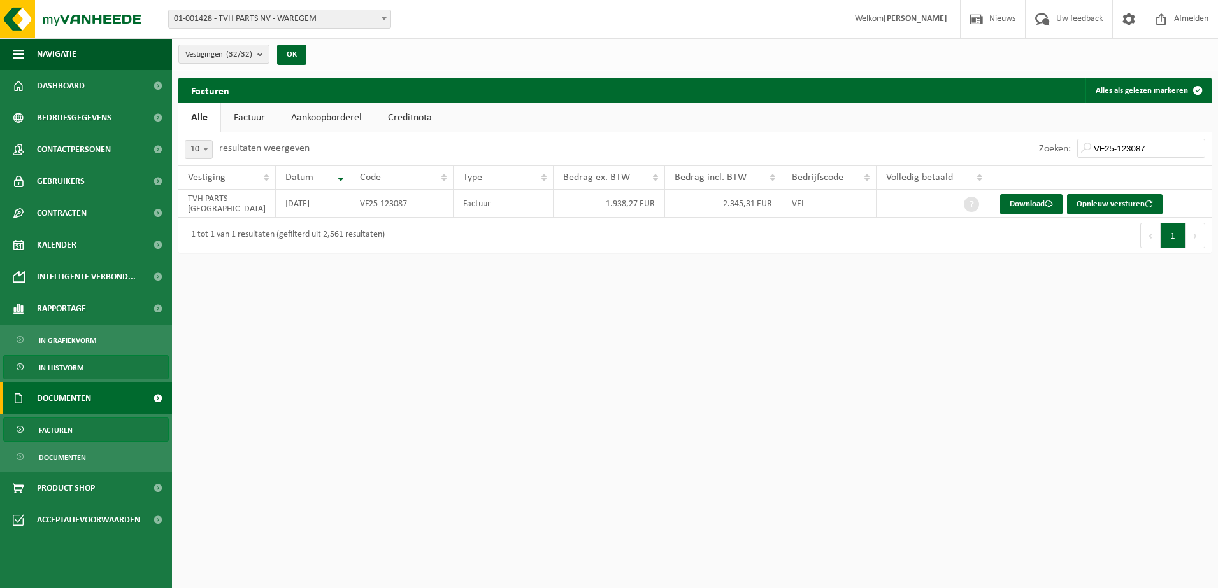
click at [65, 367] on span "In lijstvorm" at bounding box center [61, 368] width 45 height 24
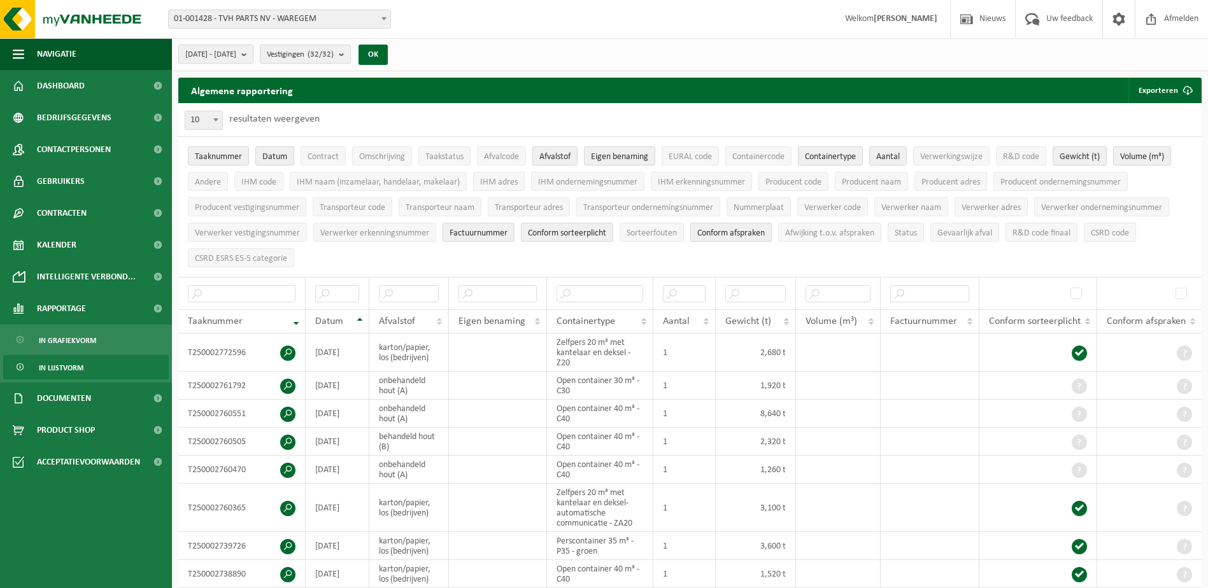
drag, startPoint x: 1166, startPoint y: 1, endPoint x: 1173, endPoint y: 250, distance: 248.5
click at [1173, 250] on ul "Taaknummer Datum Contract Omschrijving Taakstatus Afvalcode Afvalstof Eigen ben…" at bounding box center [689, 207] width 1023 height 140
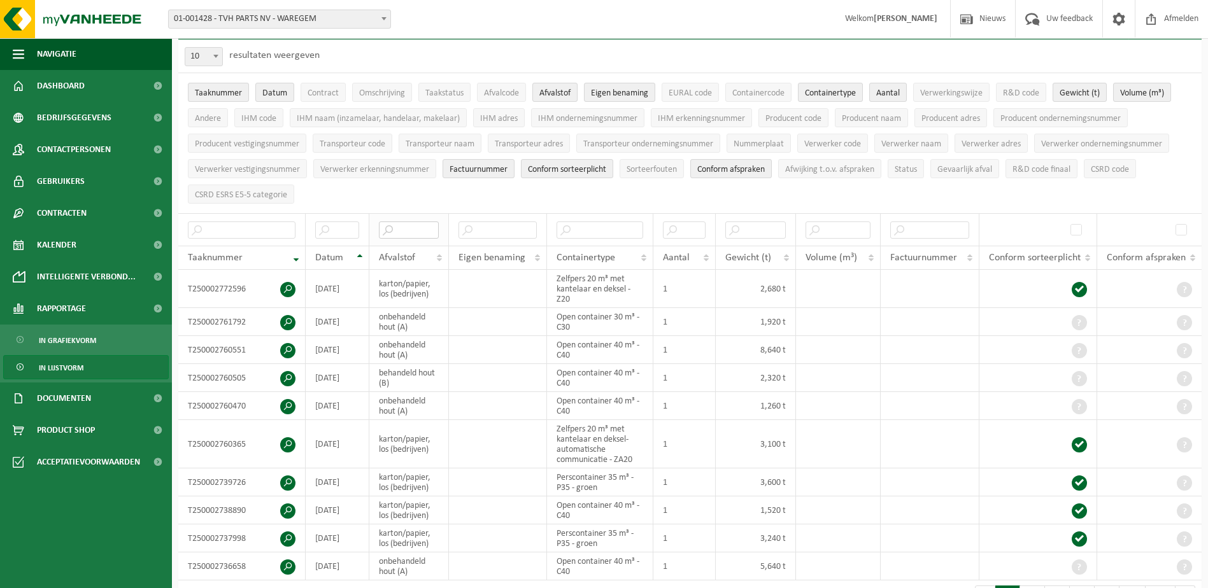
click at [391, 227] on input "text" at bounding box center [409, 230] width 60 height 17
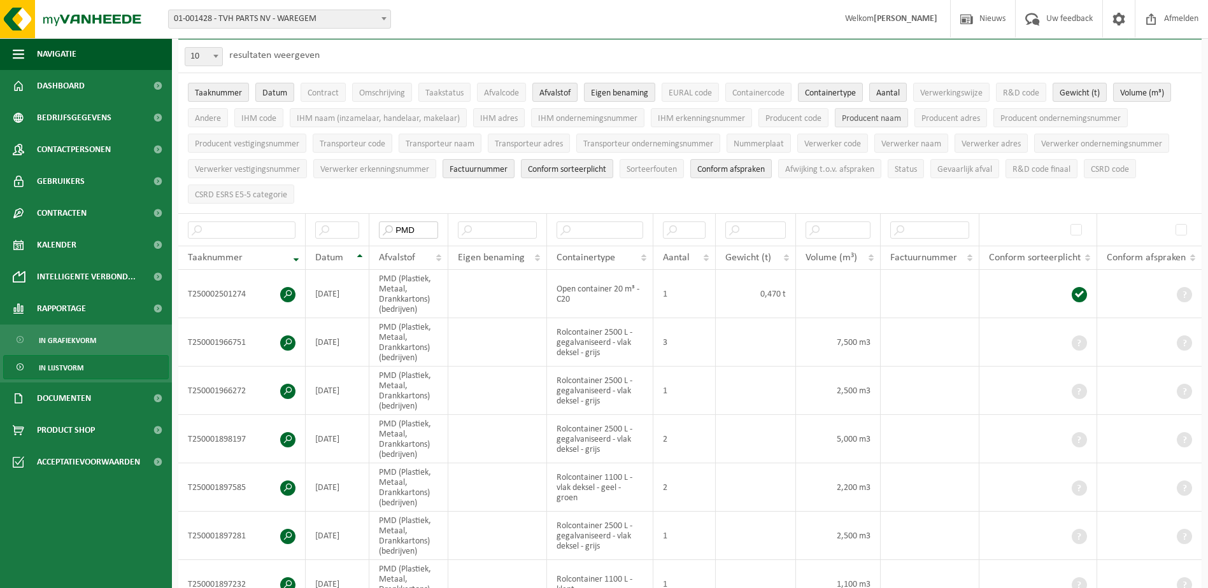
type input "PMD"
click at [864, 117] on span "Producent naam" at bounding box center [871, 119] width 59 height 10
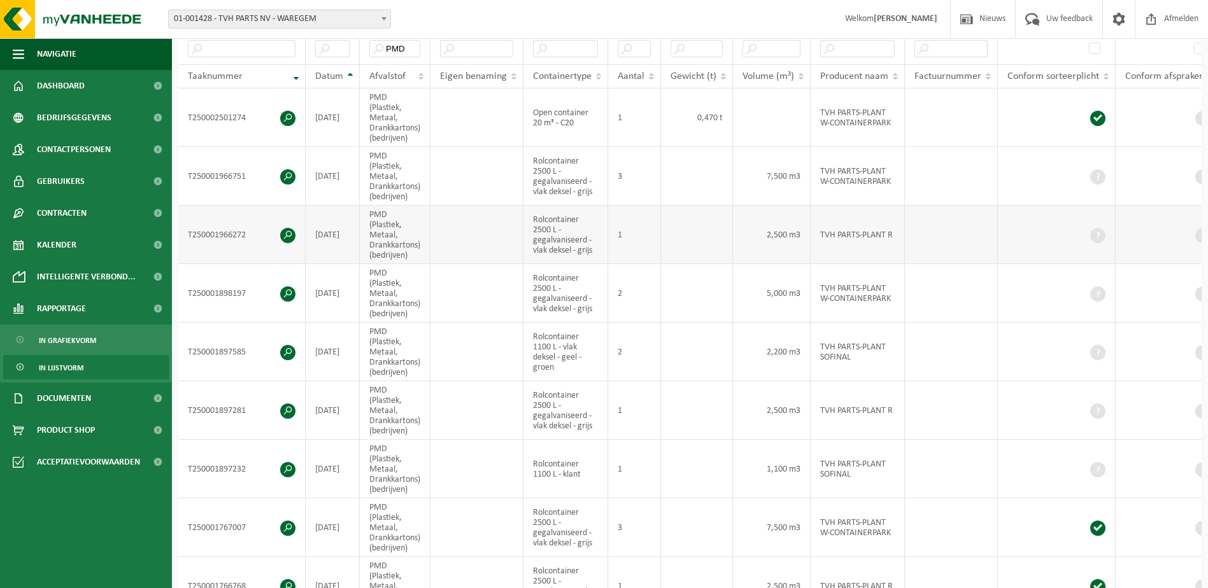
scroll to position [255, 0]
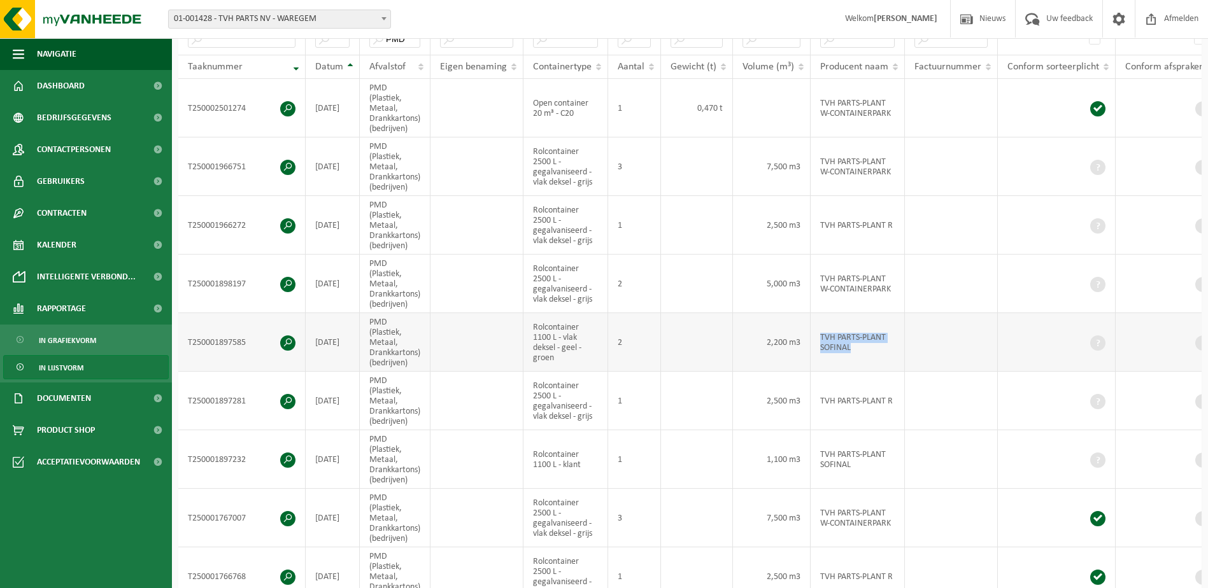
drag, startPoint x: 816, startPoint y: 332, endPoint x: 904, endPoint y: 346, distance: 89.0
click at [904, 346] on tr "T250001897585 2025-09-11 PMD (Plastiek, Metaal, Drankkartons) (bedrijven) Rolco…" at bounding box center [699, 342] width 1042 height 59
copy td "TVH PARTS-PLANT SOFINAL"
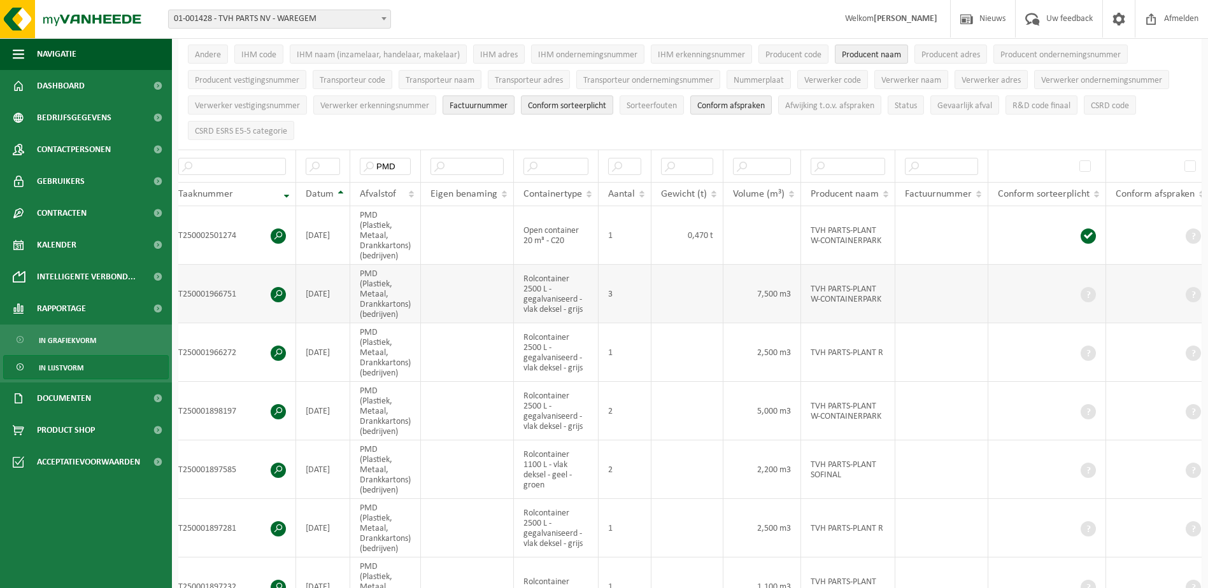
scroll to position [0, 17]
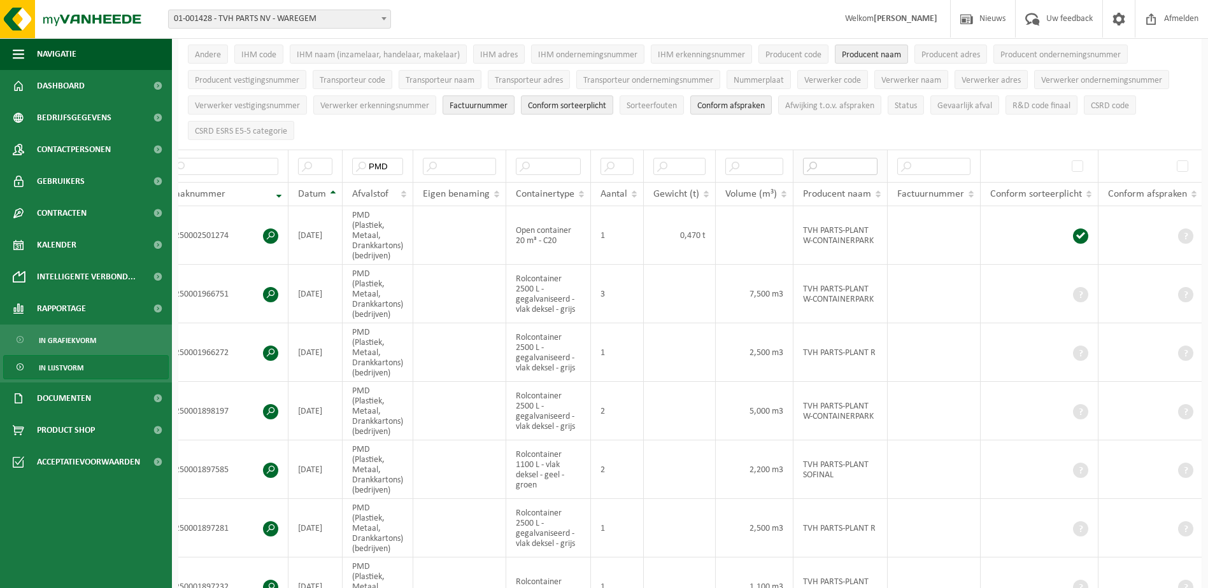
click at [846, 166] on input "text" at bounding box center [840, 166] width 75 height 17
paste input "TVH PARTS-PLANT SOFINAL"
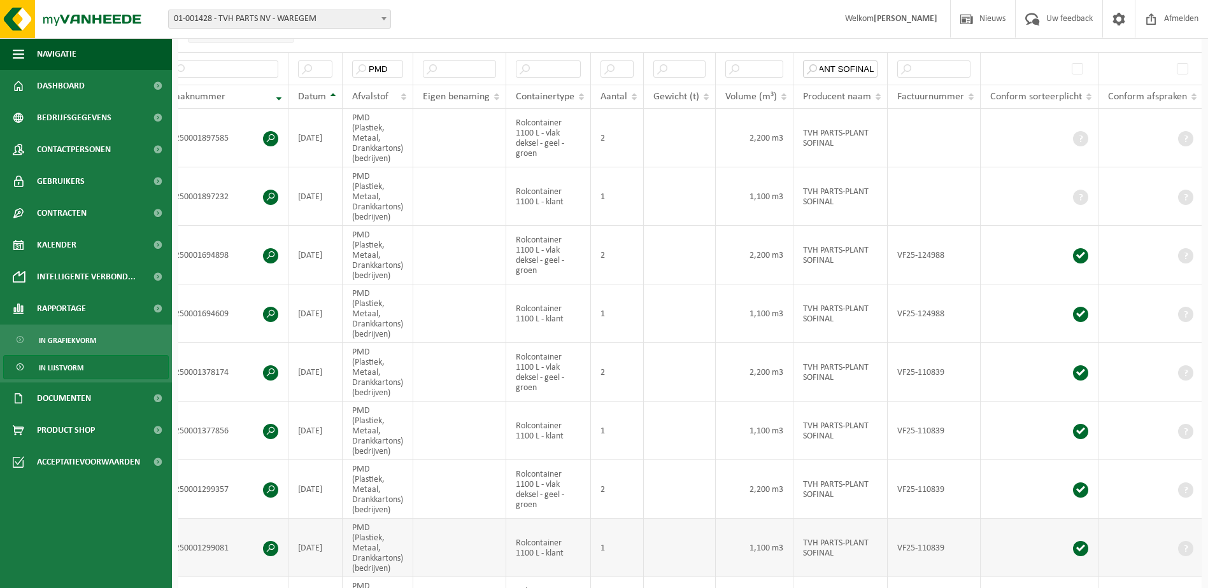
scroll to position [255, 0]
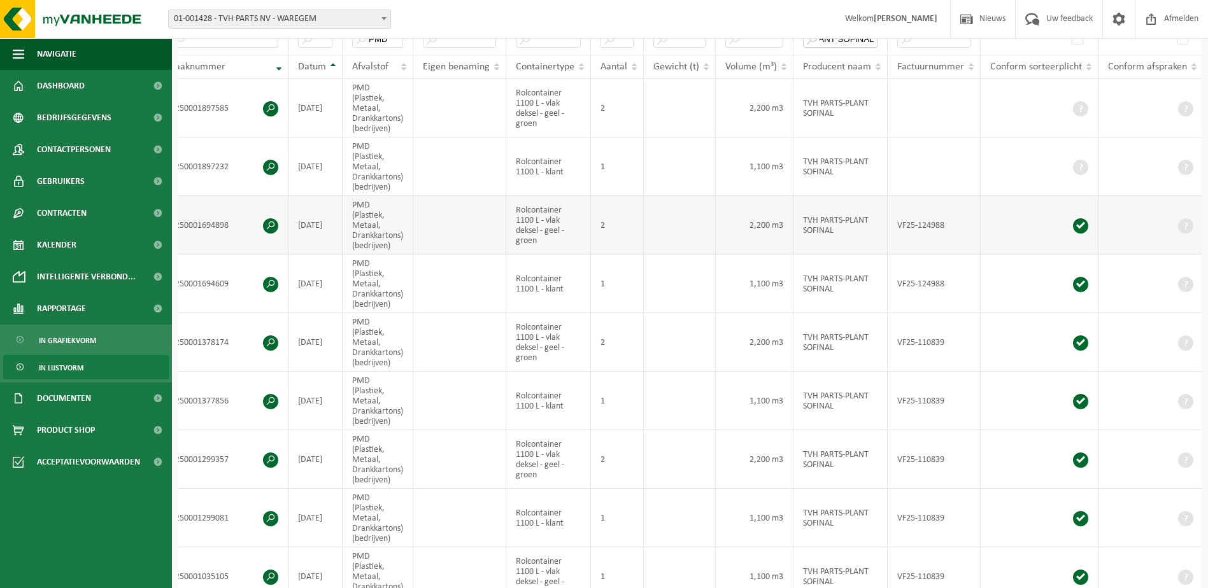
type input "TVH PARTS-PLANT SOFINAL"
drag, startPoint x: 890, startPoint y: 218, endPoint x: 956, endPoint y: 219, distance: 65.6
click at [956, 219] on td "VF25-124988" at bounding box center [934, 225] width 93 height 59
copy td "VF25-124988"
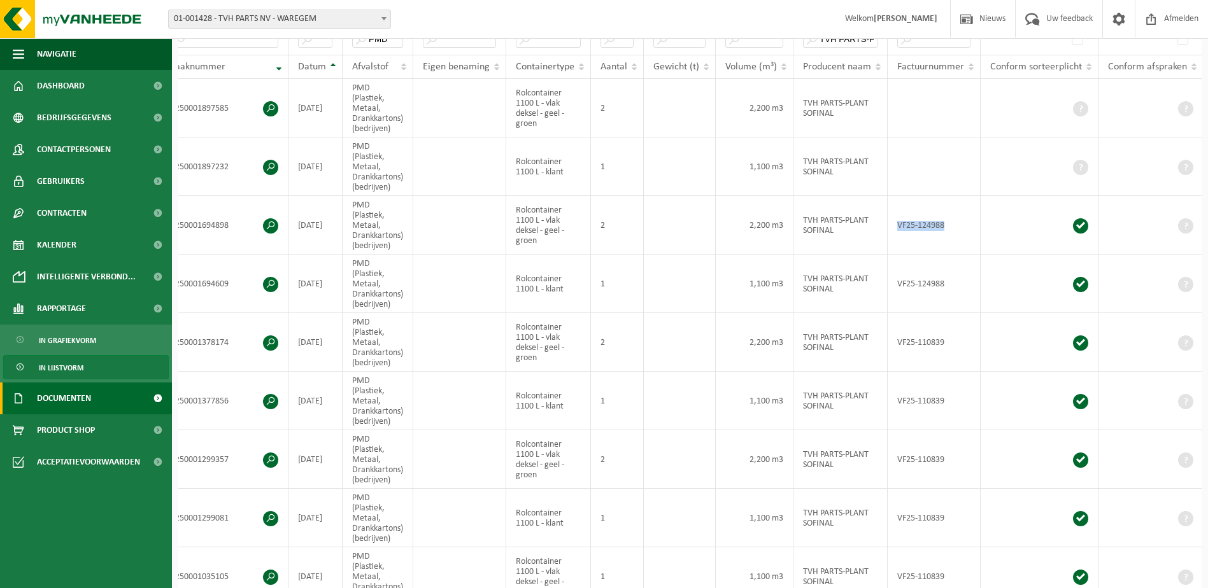
click at [73, 398] on span "Documenten" at bounding box center [64, 399] width 54 height 32
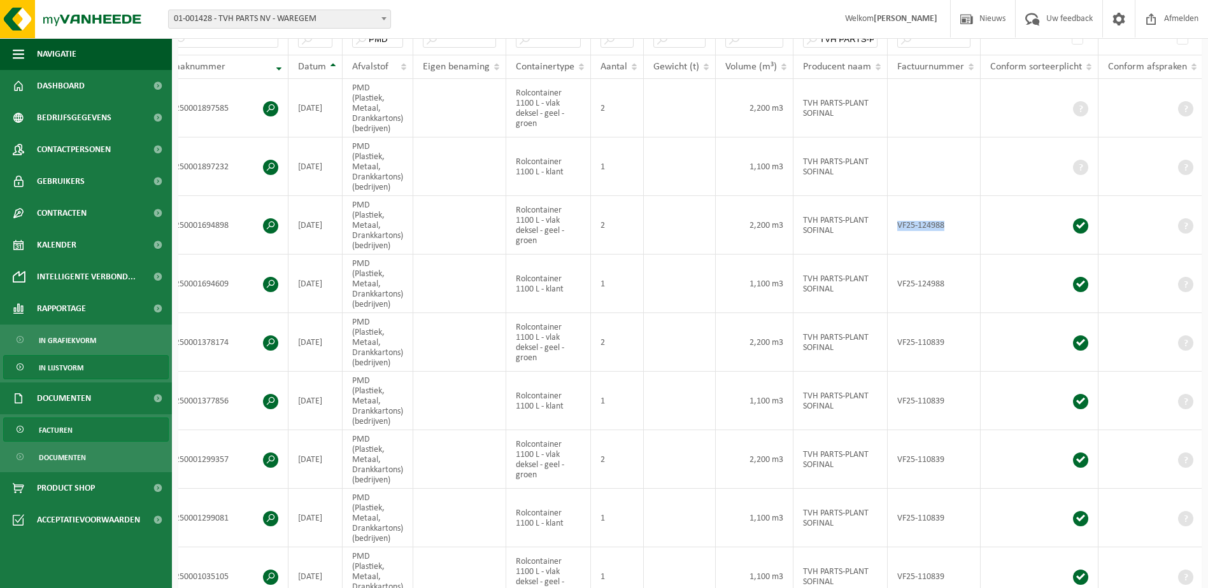
click at [62, 430] on span "Facturen" at bounding box center [56, 430] width 34 height 24
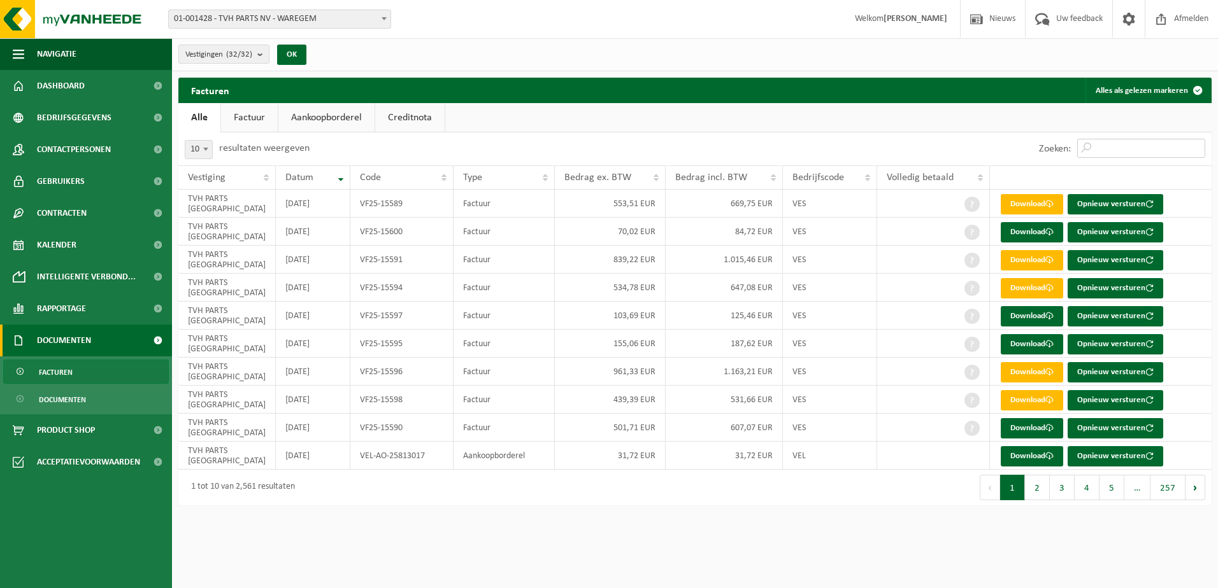
click at [1102, 150] on input "Zoeken:" at bounding box center [1141, 148] width 128 height 19
paste input "VF25-124988"
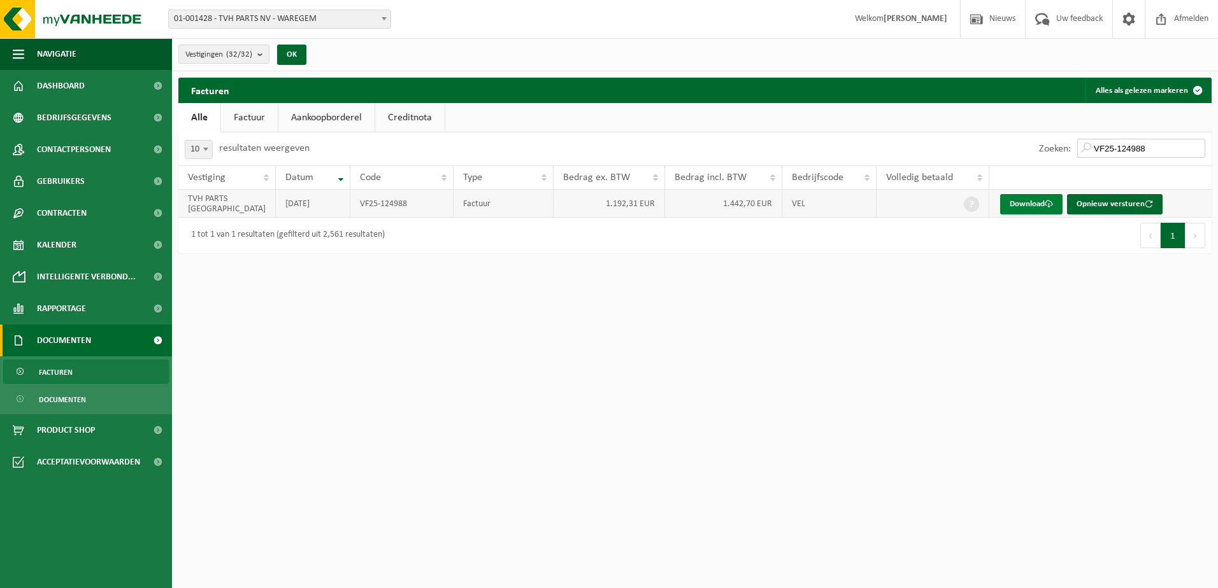
type input "VF25-124988"
click at [1019, 200] on link "Download" at bounding box center [1031, 204] width 62 height 20
click at [1124, 432] on html "Vestiging: 01-001428 - TVH PARTS NV - WAREGEM 01-091751 - TVH PARTS - PLANT W -…" at bounding box center [609, 294] width 1218 height 588
click at [1071, 458] on html "Vestiging: 01-001428 - TVH PARTS NV - WAREGEM 01-091751 - TVH PARTS - PLANT W -…" at bounding box center [609, 294] width 1218 height 588
click at [66, 315] on span "Rapportage" at bounding box center [61, 309] width 49 height 32
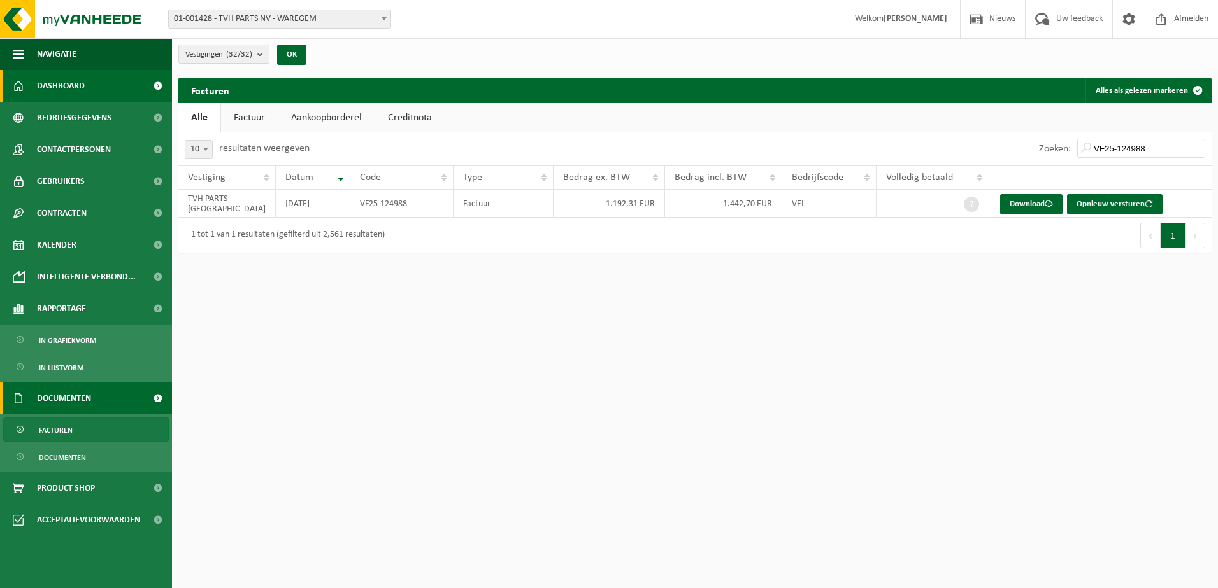
click at [100, 84] on link "Dashboard" at bounding box center [86, 86] width 172 height 32
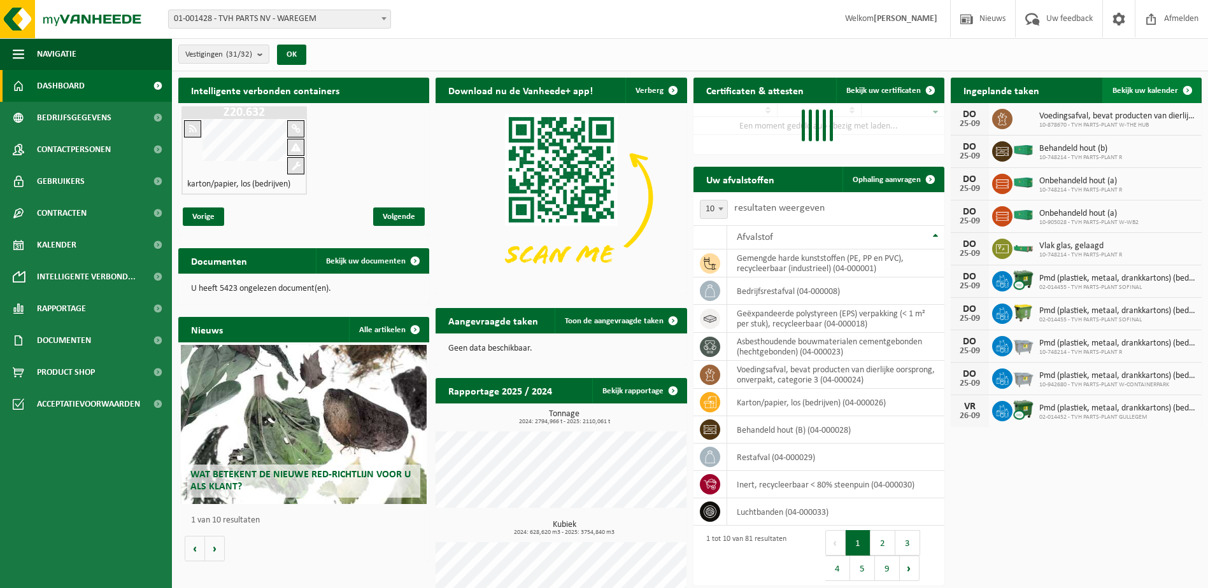
click at [1176, 89] on span at bounding box center [1187, 90] width 25 height 25
click at [1190, 90] on span at bounding box center [1187, 90] width 25 height 25
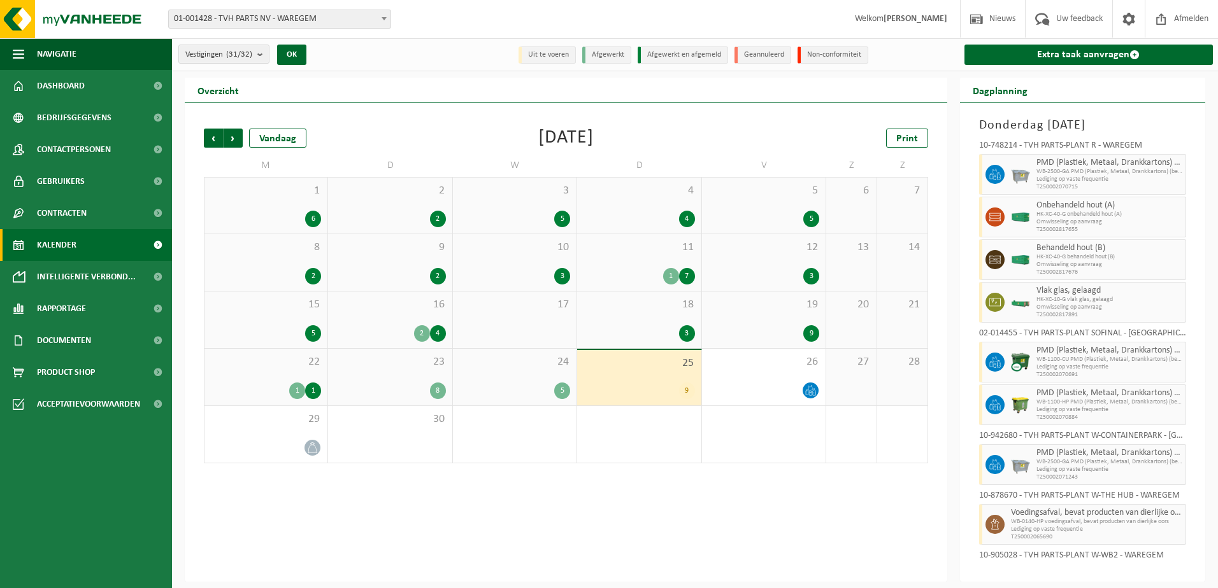
click at [1081, 364] on span "Lediging op vaste frequentie" at bounding box center [1109, 368] width 146 height 8
click at [636, 266] on div "11 1 7" at bounding box center [639, 262] width 124 height 57
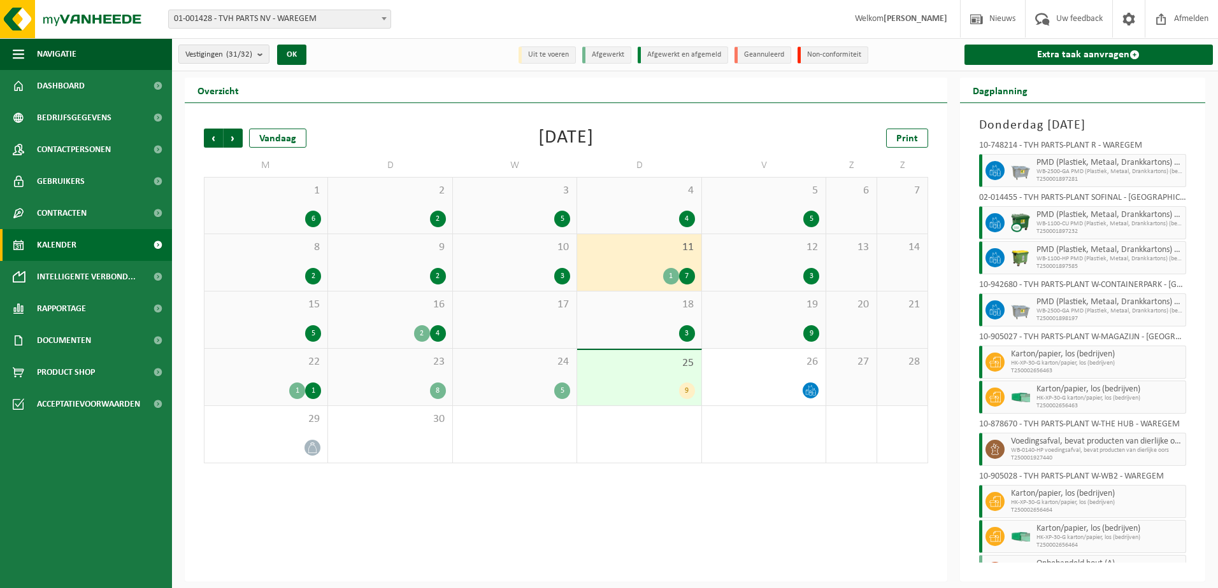
click at [634, 203] on div "4 4" at bounding box center [639, 206] width 124 height 56
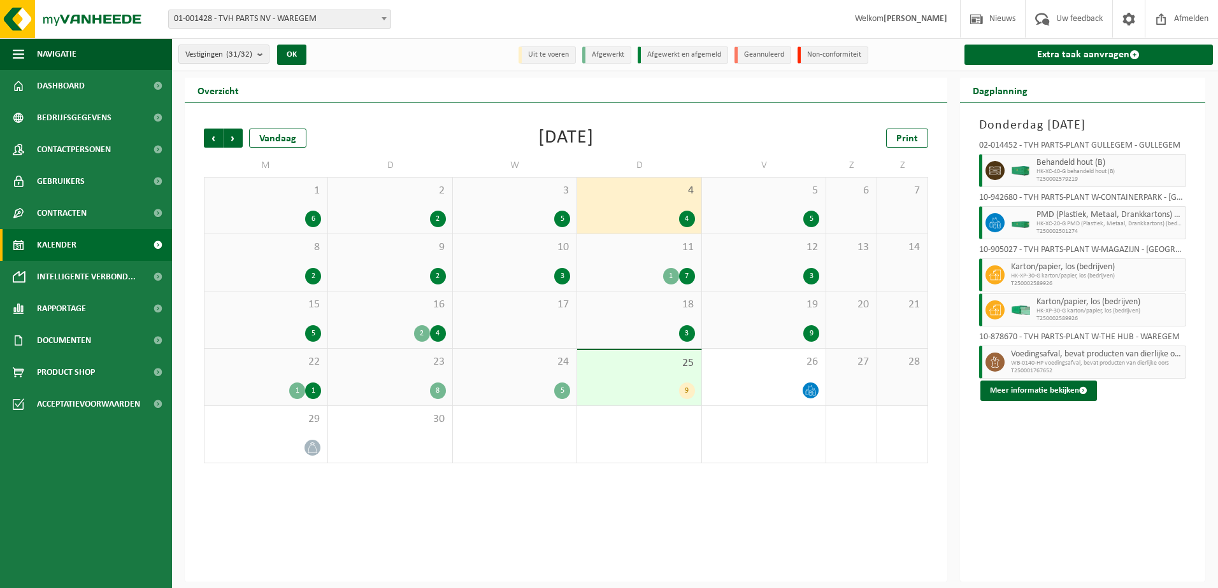
click at [631, 319] on div "18 3" at bounding box center [639, 320] width 124 height 57
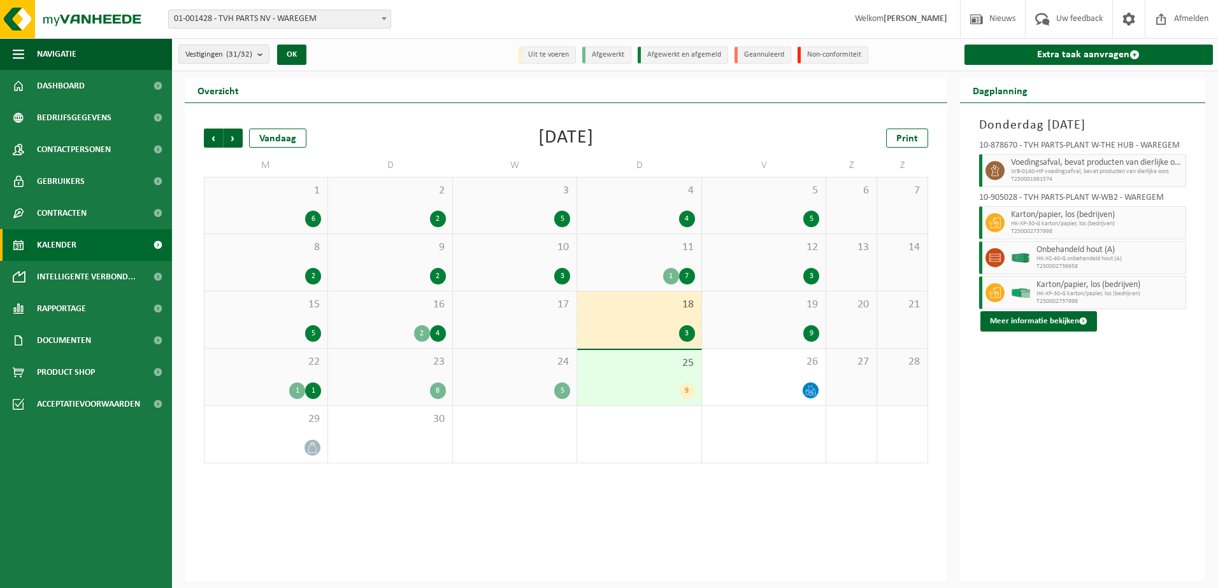
click at [627, 373] on div "25 9" at bounding box center [639, 377] width 124 height 55
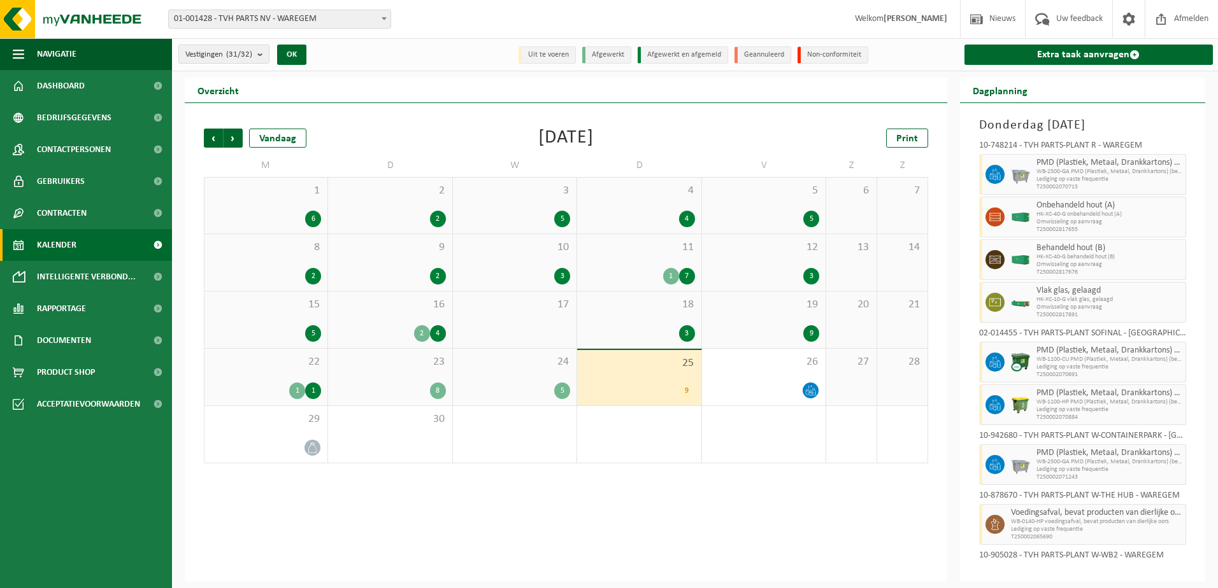
click at [634, 265] on div "11 1 7" at bounding box center [639, 262] width 124 height 57
